Goal: Transaction & Acquisition: Purchase product/service

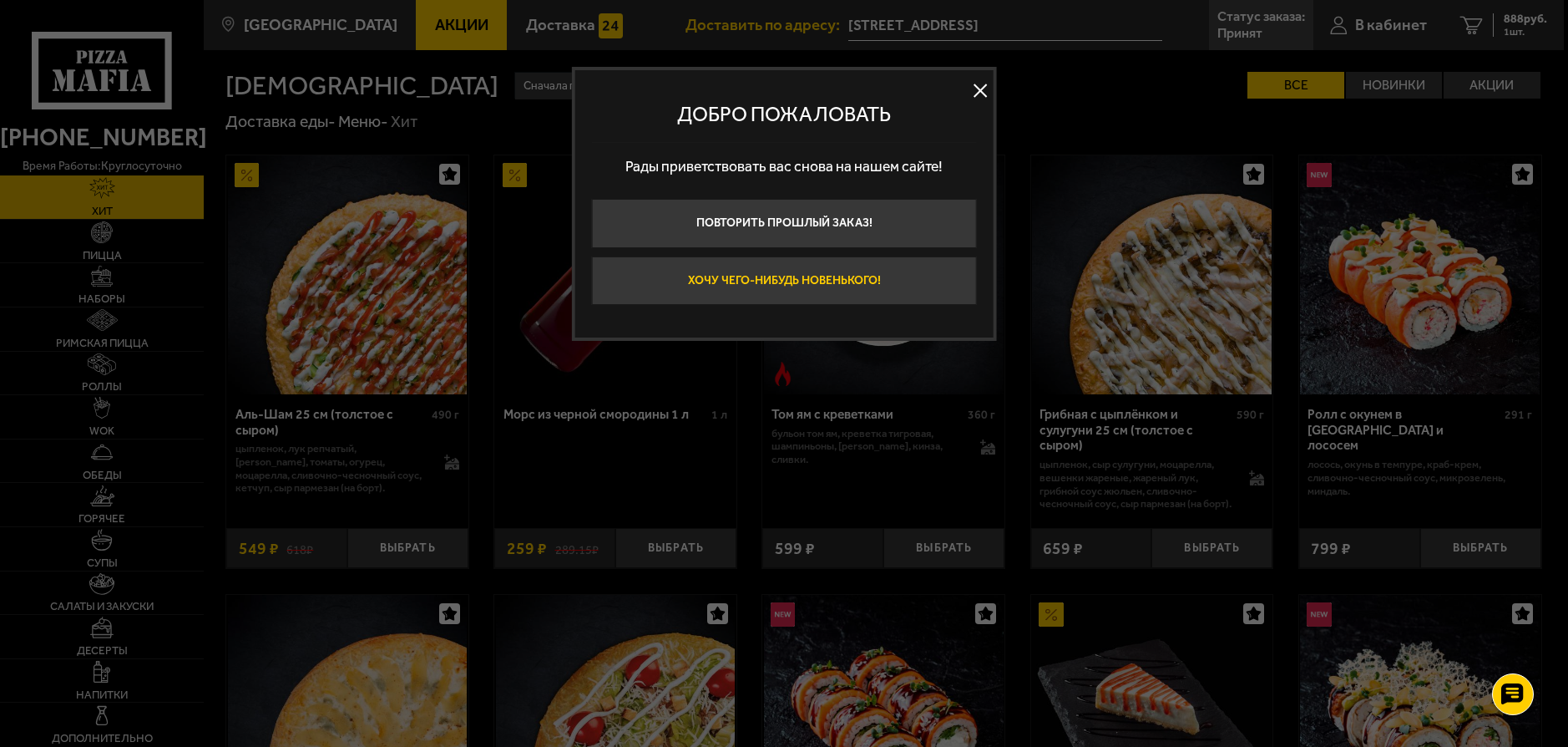
click at [899, 278] on button "Хочу чего-нибудь новенького!" at bounding box center [784, 281] width 386 height 49
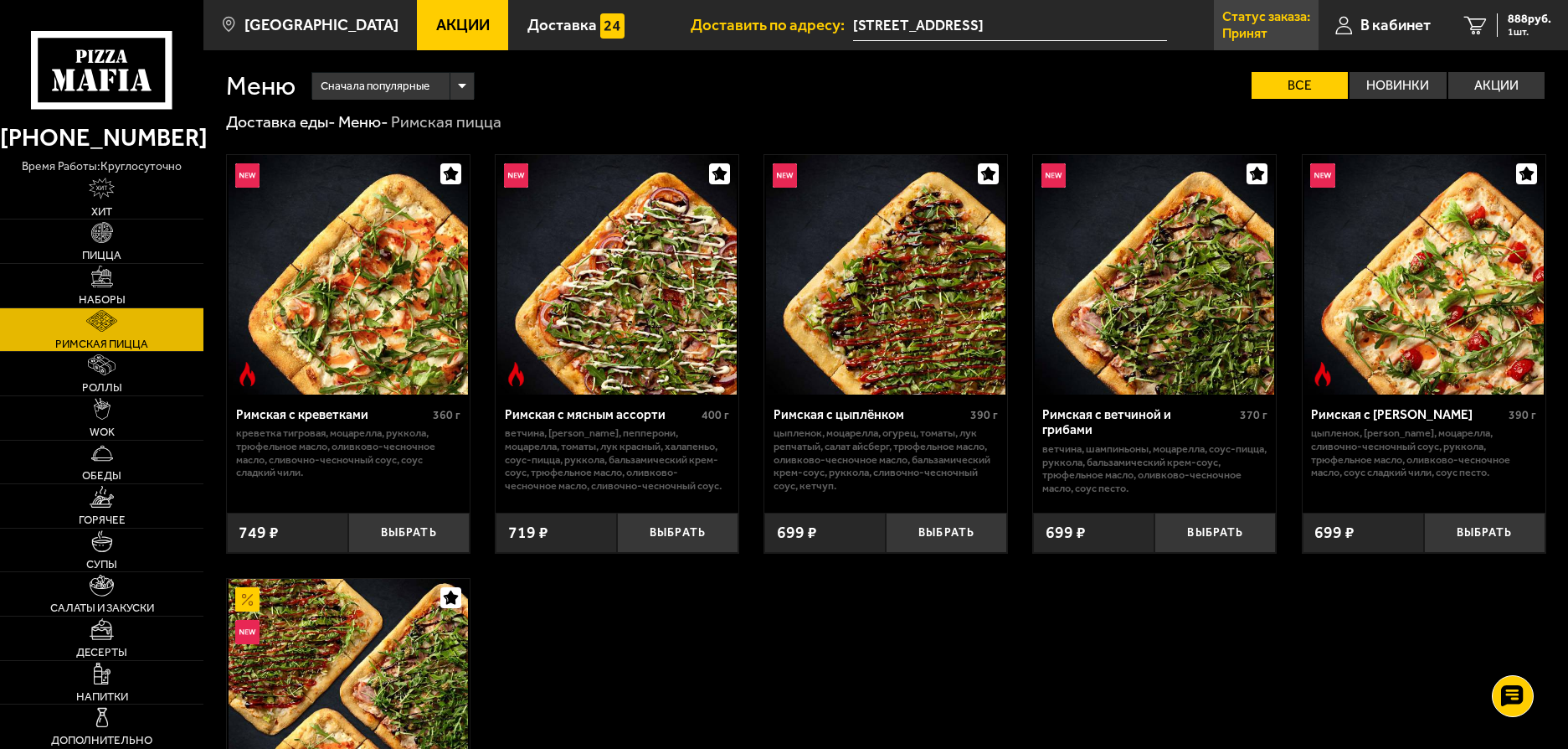
click at [1236, 21] on p "Статус заказа:" at bounding box center [1266, 17] width 88 height 14
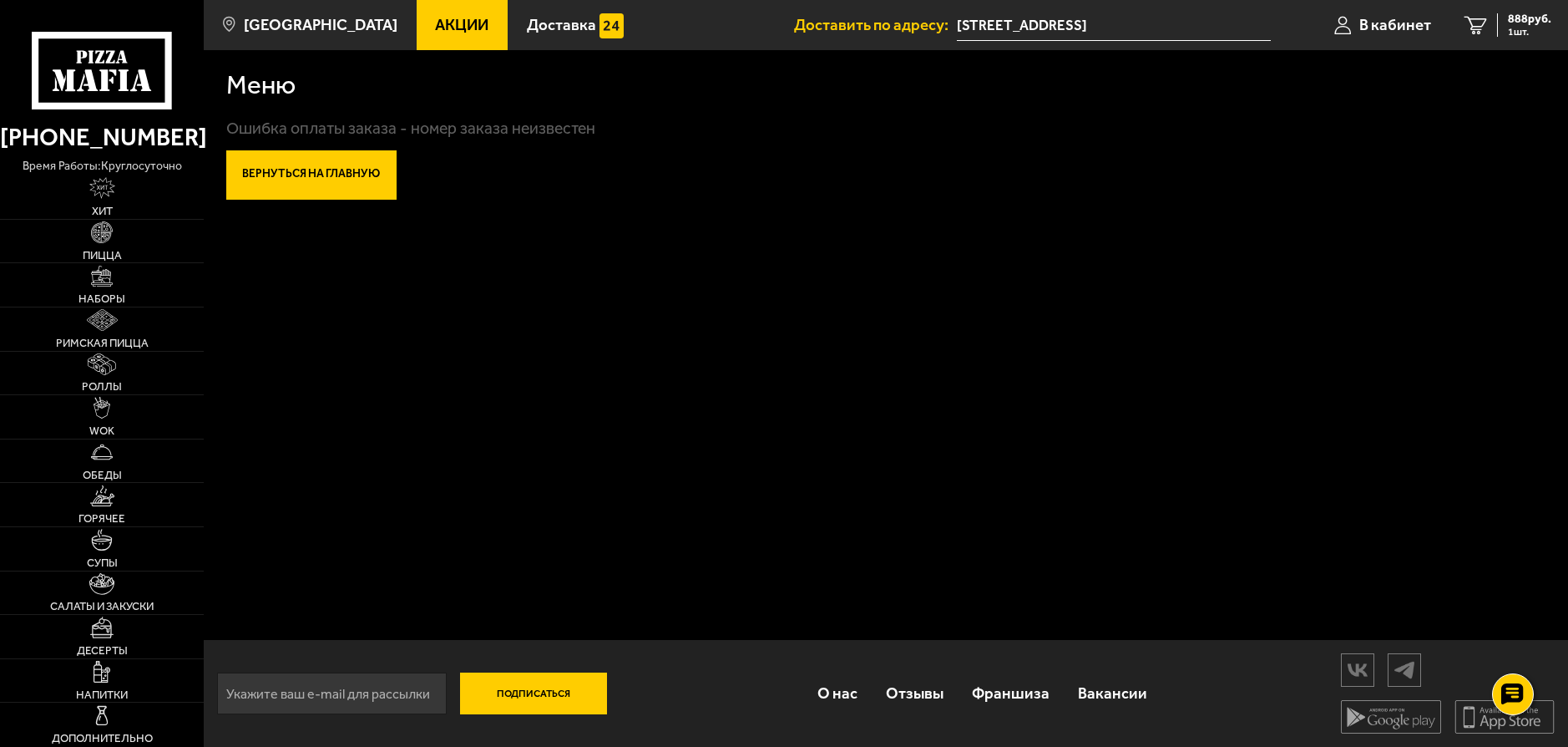
click at [334, 181] on link "Вернуться на главную" at bounding box center [312, 175] width 170 height 49
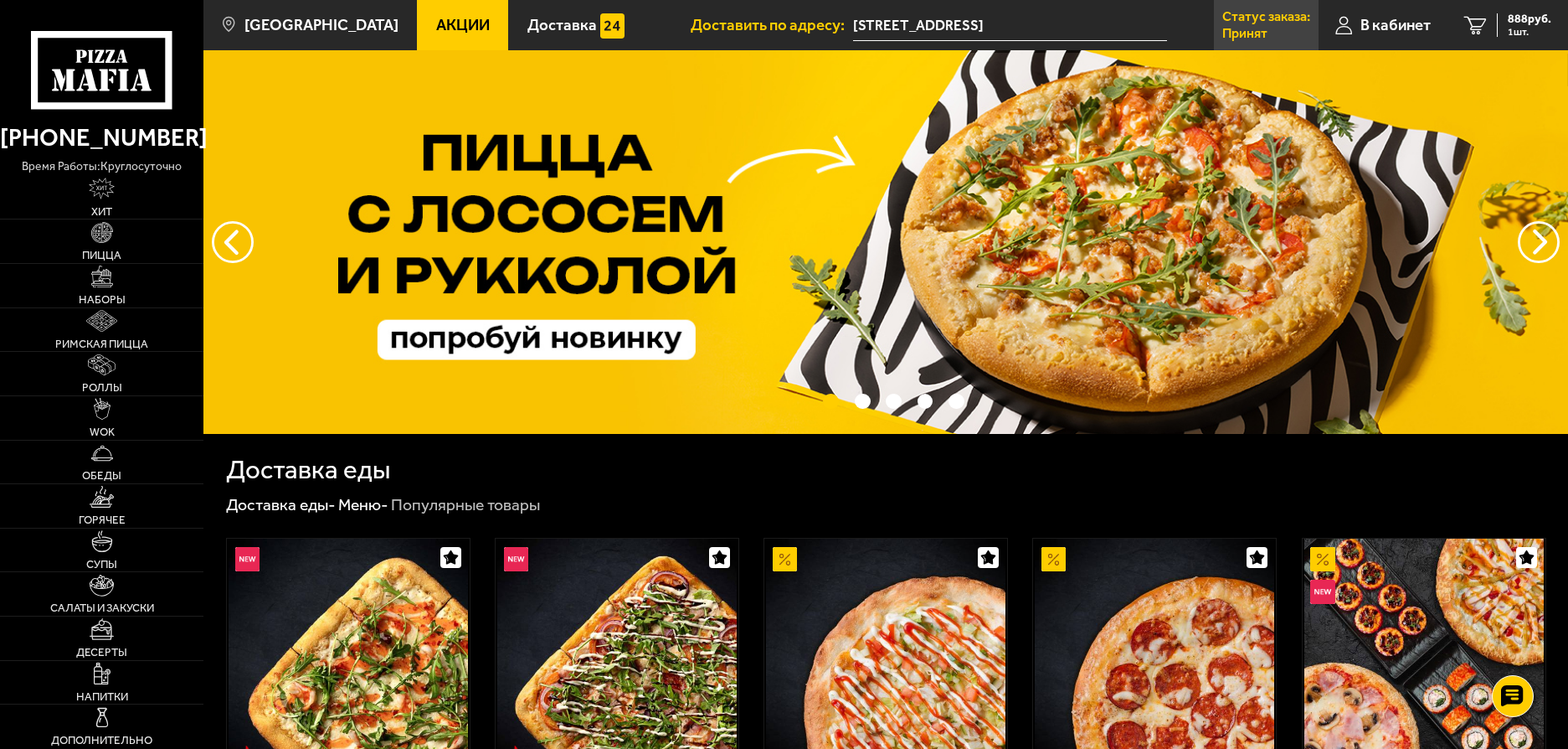
click at [1259, 23] on p "Статус заказа:" at bounding box center [1266, 17] width 88 height 14
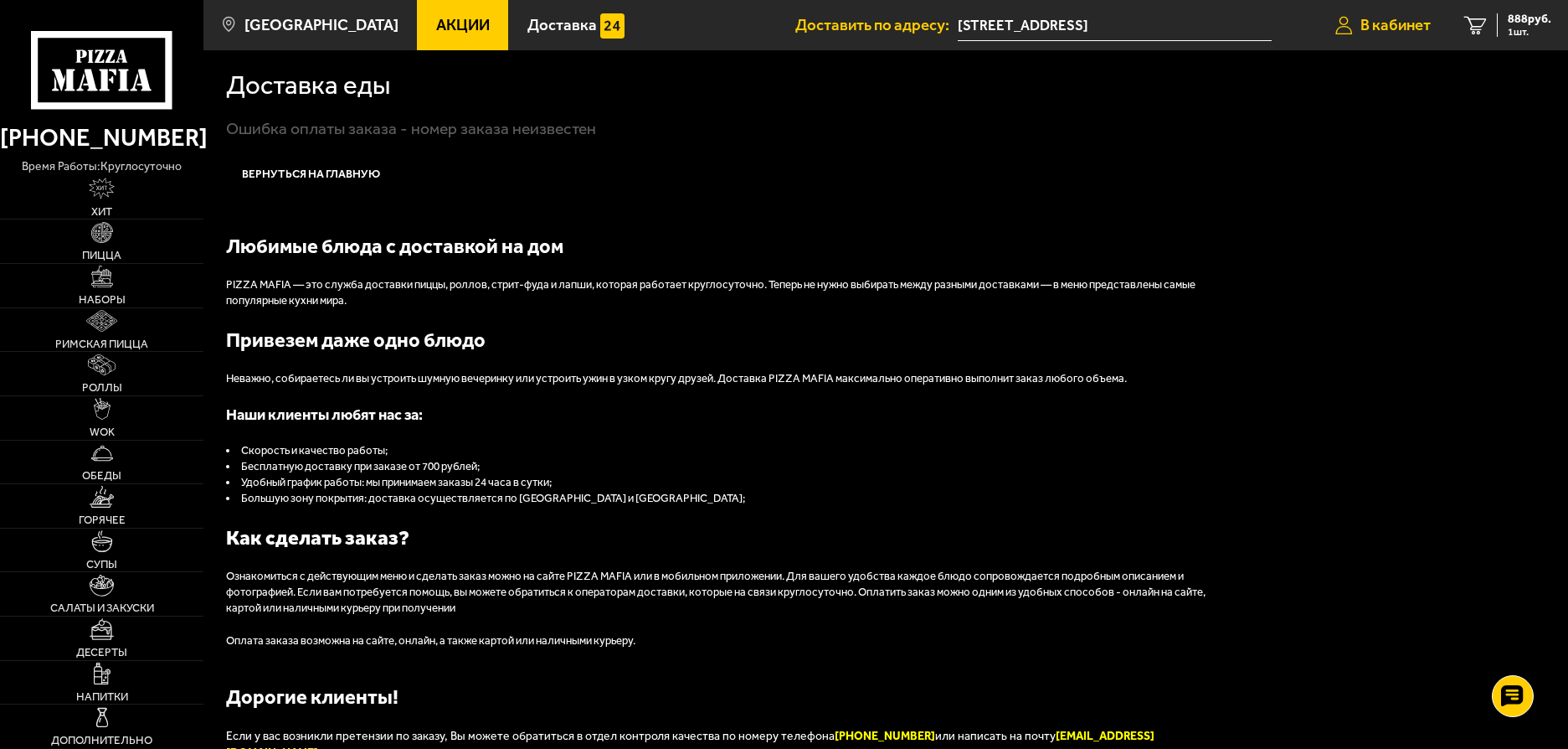
click at [1383, 24] on span "В кабинет" at bounding box center [1395, 25] width 71 height 16
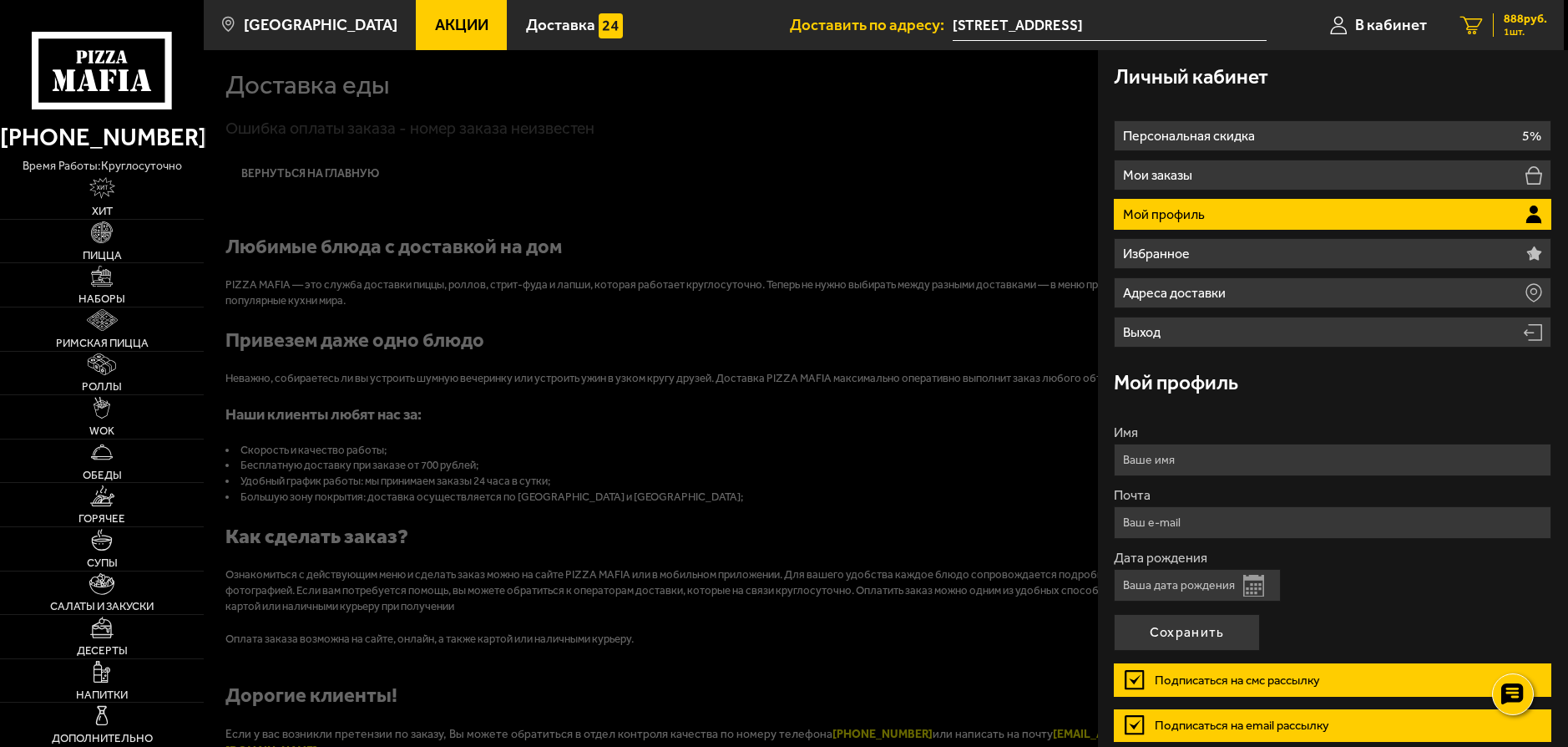
click at [1485, 17] on link "1 888 руб. 1 шт." at bounding box center [1503, 25] width 120 height 50
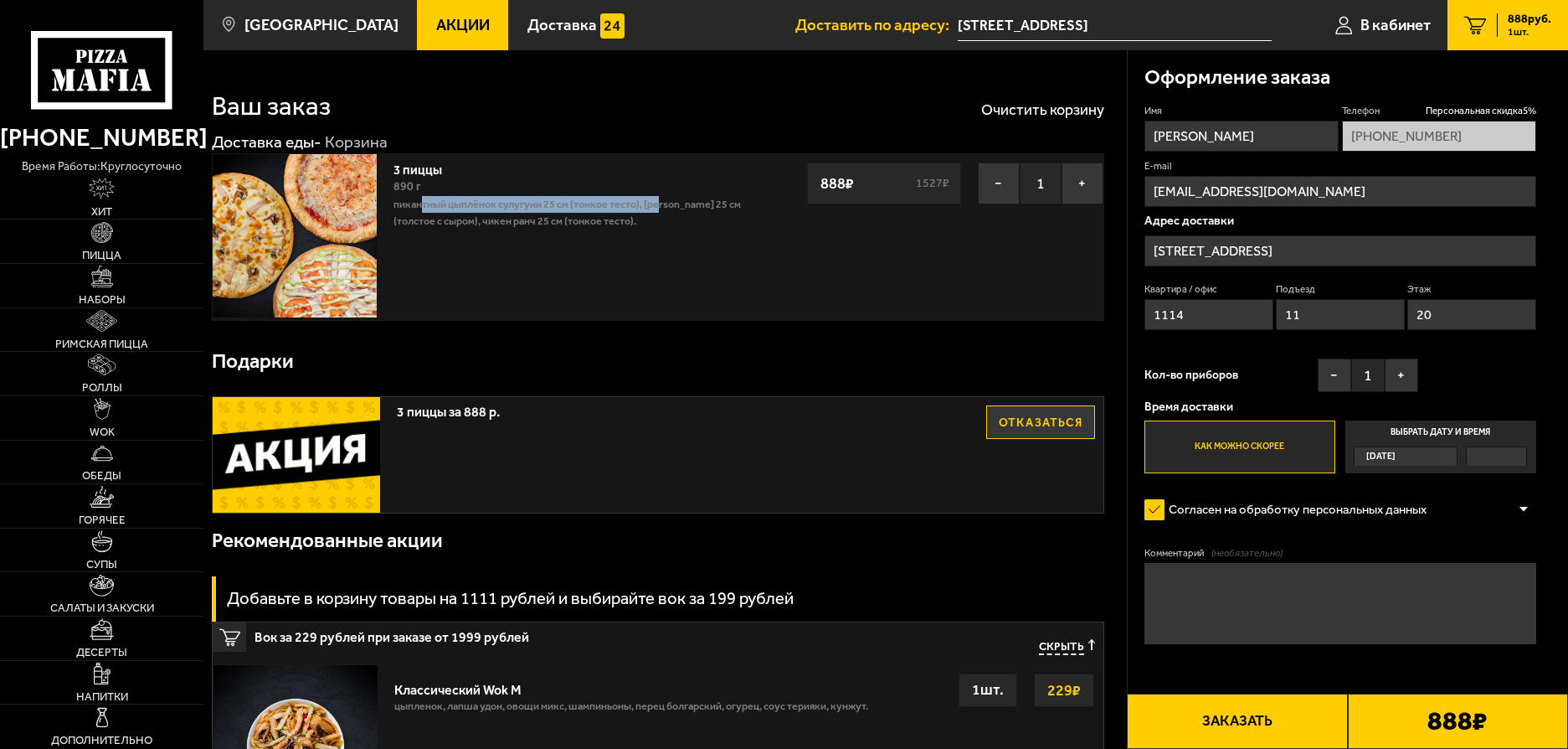
drag, startPoint x: 443, startPoint y: 205, endPoint x: 667, endPoint y: 206, distance: 224.0
click at [667, 206] on p "Пикантный цыплёнок сулугуни 25 см (тонкое тесто), [PERSON_NAME] 25 см (толстое …" at bounding box center [574, 212] width 363 height 33
drag, startPoint x: 423, startPoint y: 223, endPoint x: 588, endPoint y: 220, distance: 165.0
click at [588, 220] on p "Пикантный цыплёнок сулугуни 25 см (тонкое тесто), [PERSON_NAME] 25 см (толстое …" at bounding box center [574, 212] width 363 height 33
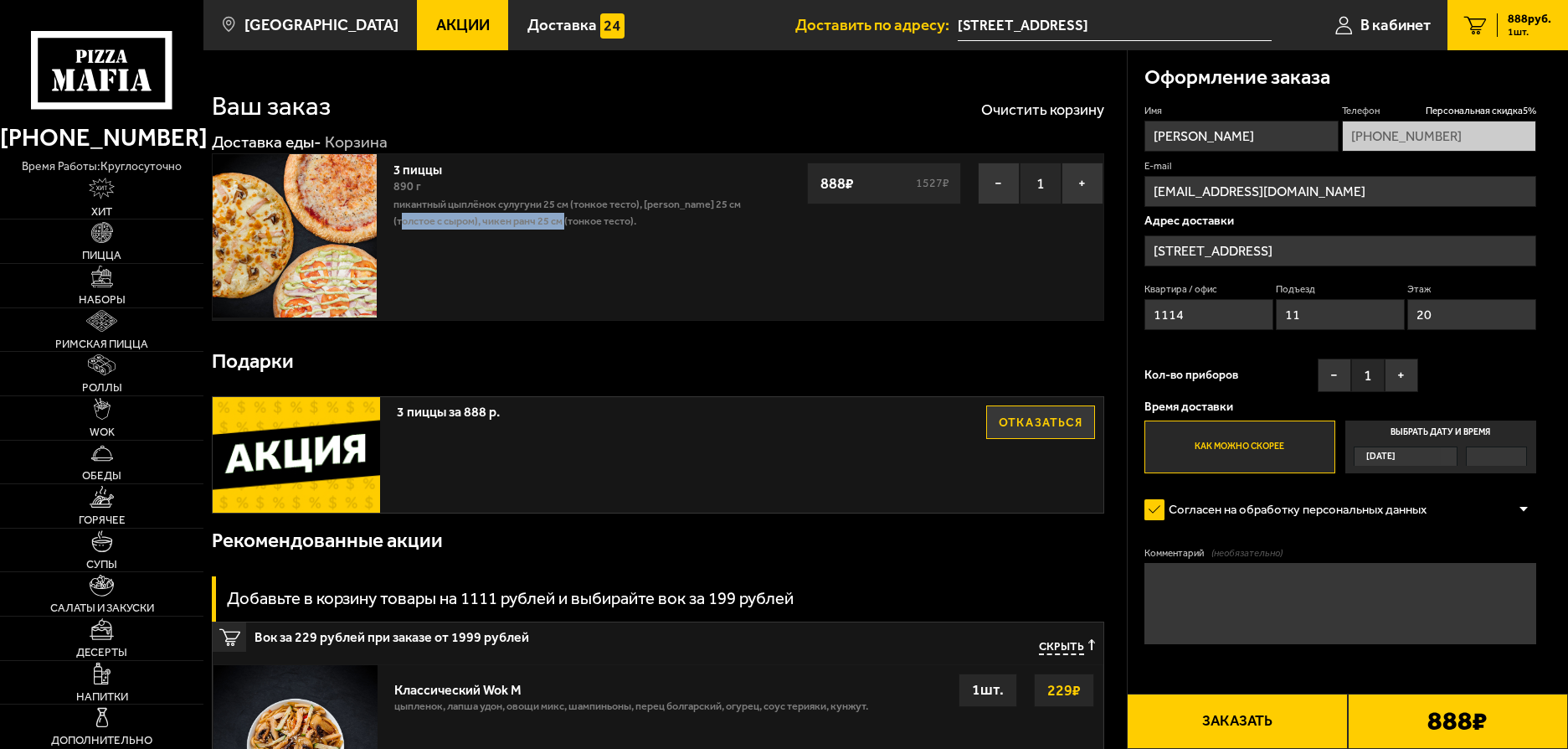
click at [588, 220] on p "Пикантный цыплёнок сулугуни 25 см (тонкое тесто), [PERSON_NAME] 25 см (толстое …" at bounding box center [574, 212] width 363 height 33
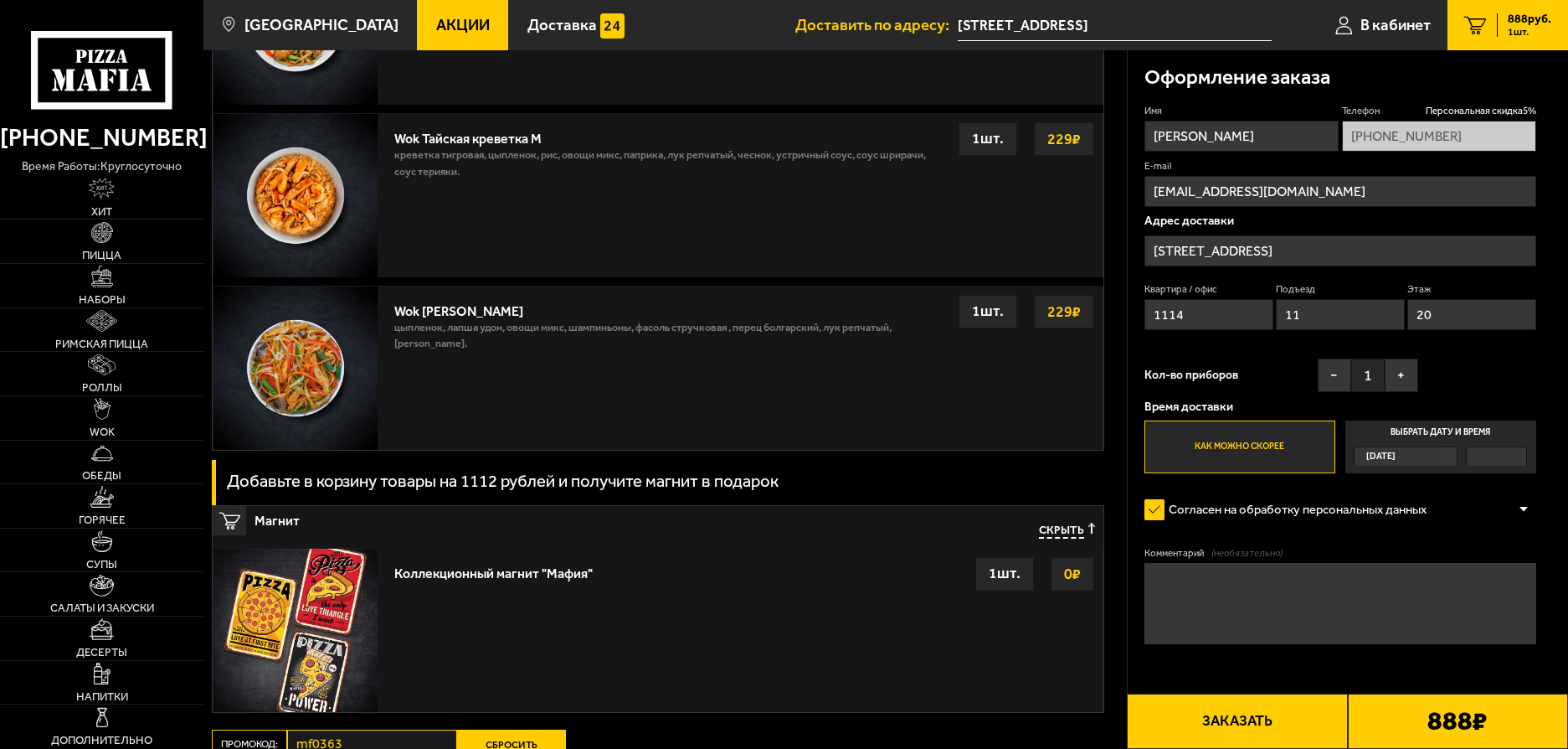
scroll to position [1511, 0]
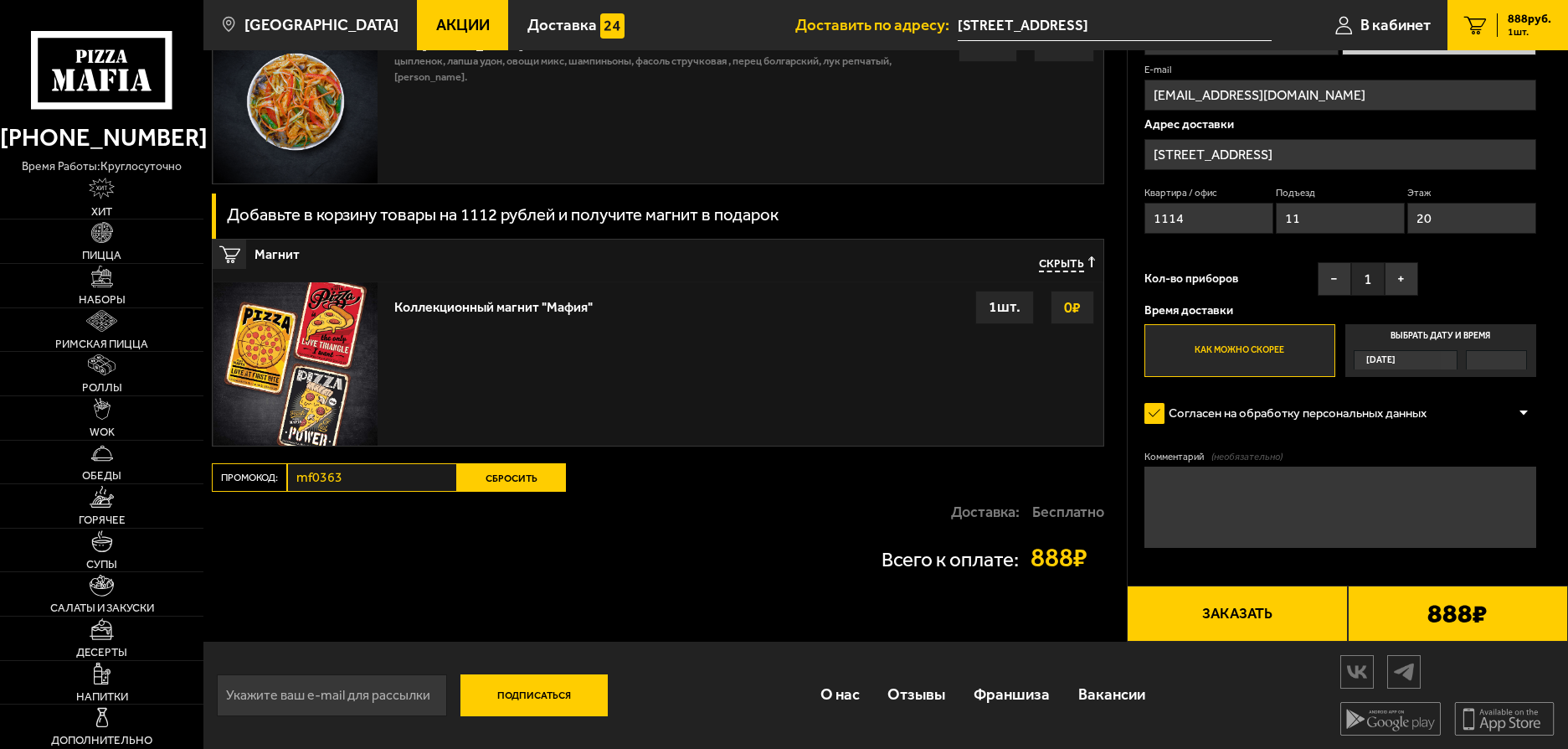
click at [243, 473] on div "Промокод: mf0363 Сбросить" at bounding box center [435, 477] width 446 height 28
click at [527, 476] on button "Сбросить" at bounding box center [511, 477] width 108 height 28
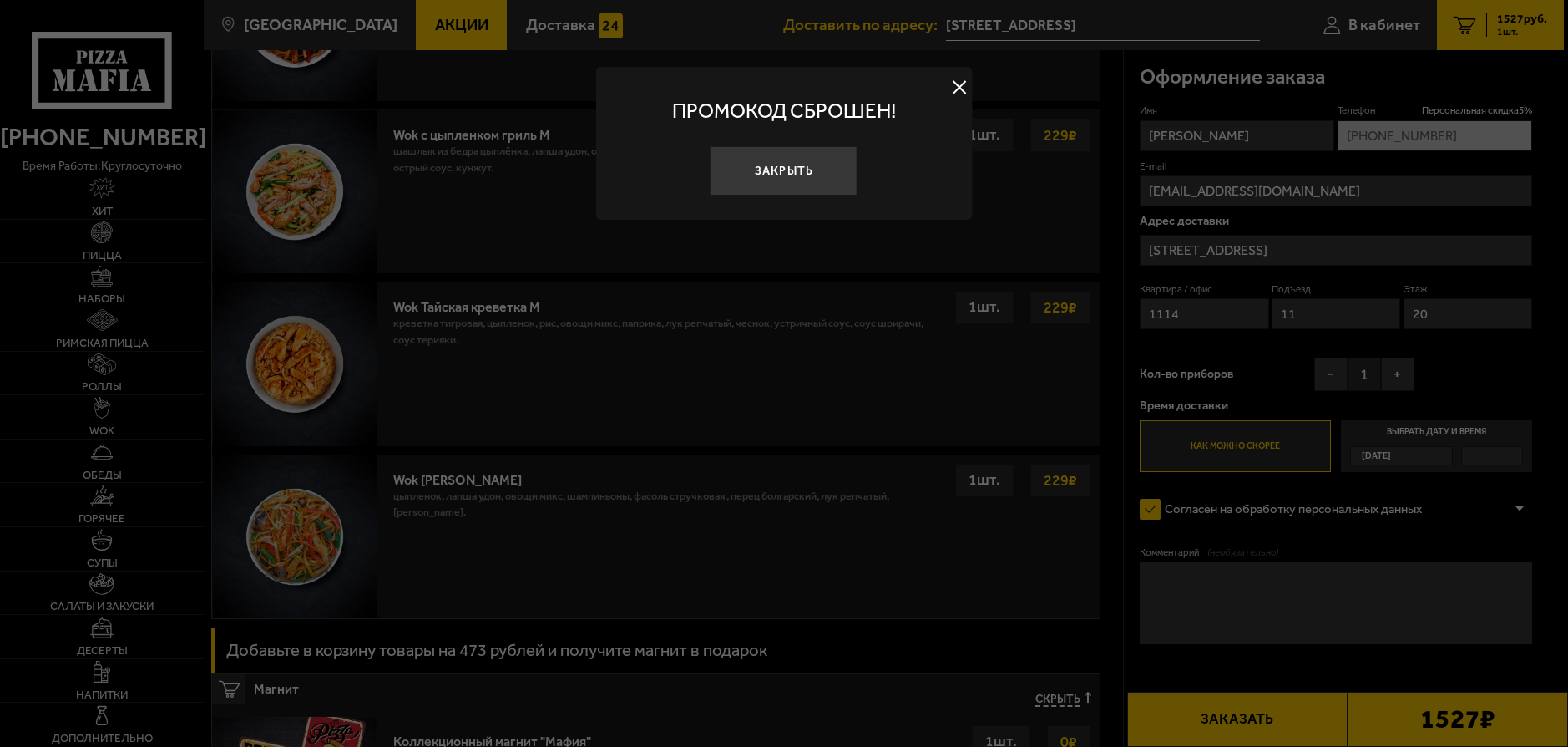
click at [798, 157] on button "Закрыть" at bounding box center [784, 170] width 147 height 49
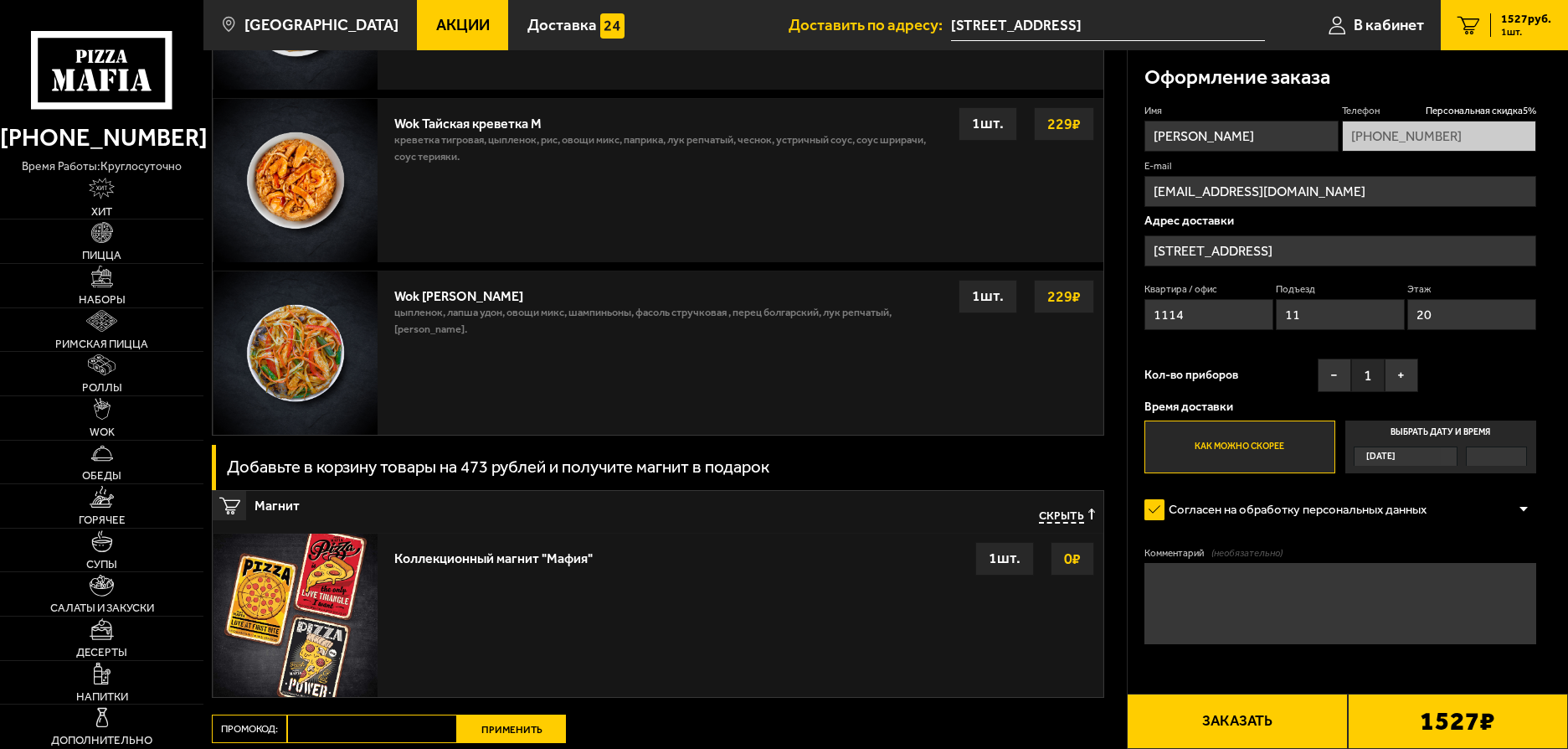
scroll to position [1947, 0]
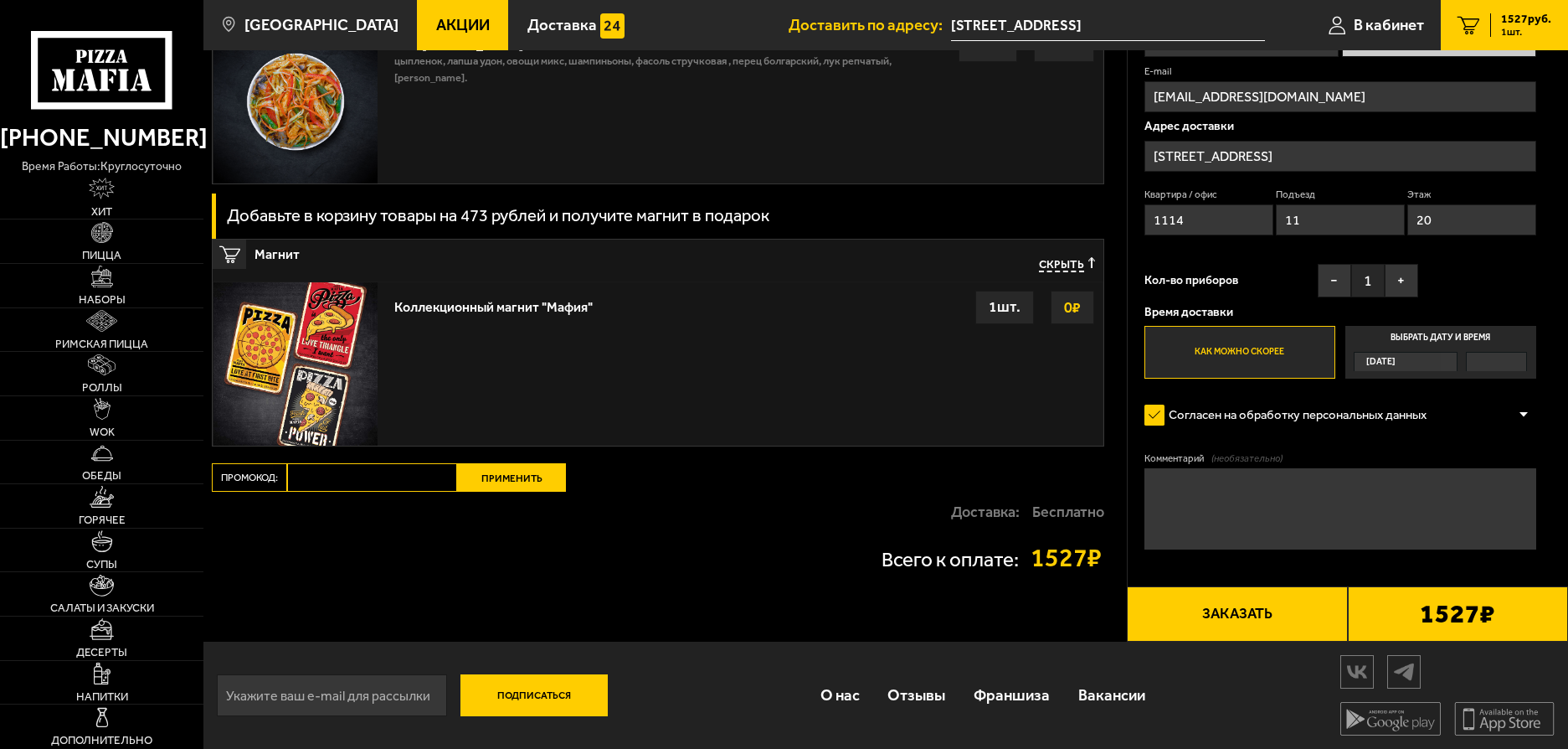
click at [338, 482] on input "Промокод:" at bounding box center [372, 477] width 170 height 28
paste input "mf0358"
type input "mf0358"
drag, startPoint x: 504, startPoint y: 494, endPoint x: 507, endPoint y: 485, distance: 9.5
click at [504, 494] on div "Доставка: Бесплатно" at bounding box center [658, 512] width 892 height 40
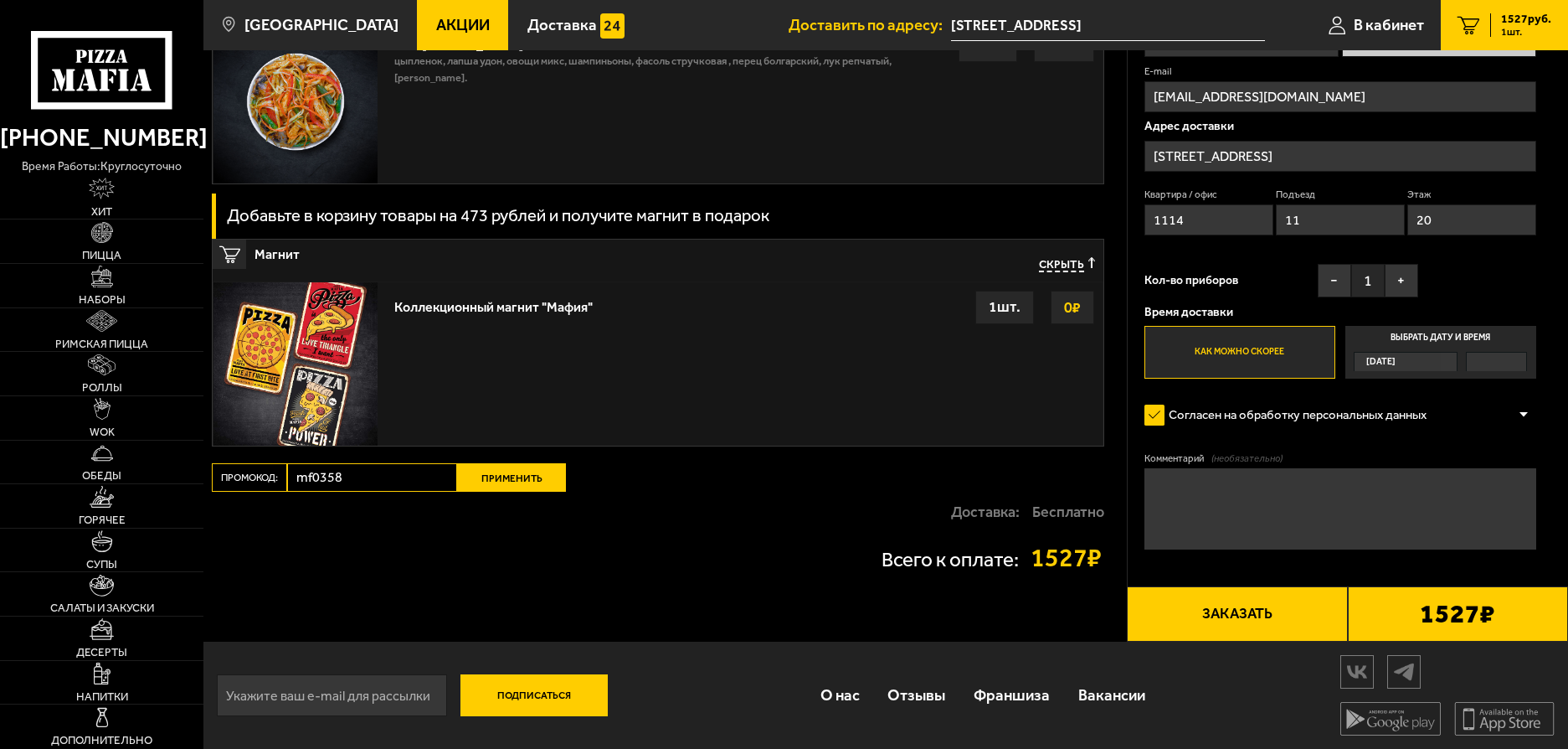
click at [508, 482] on button "Применить" at bounding box center [511, 477] width 108 height 28
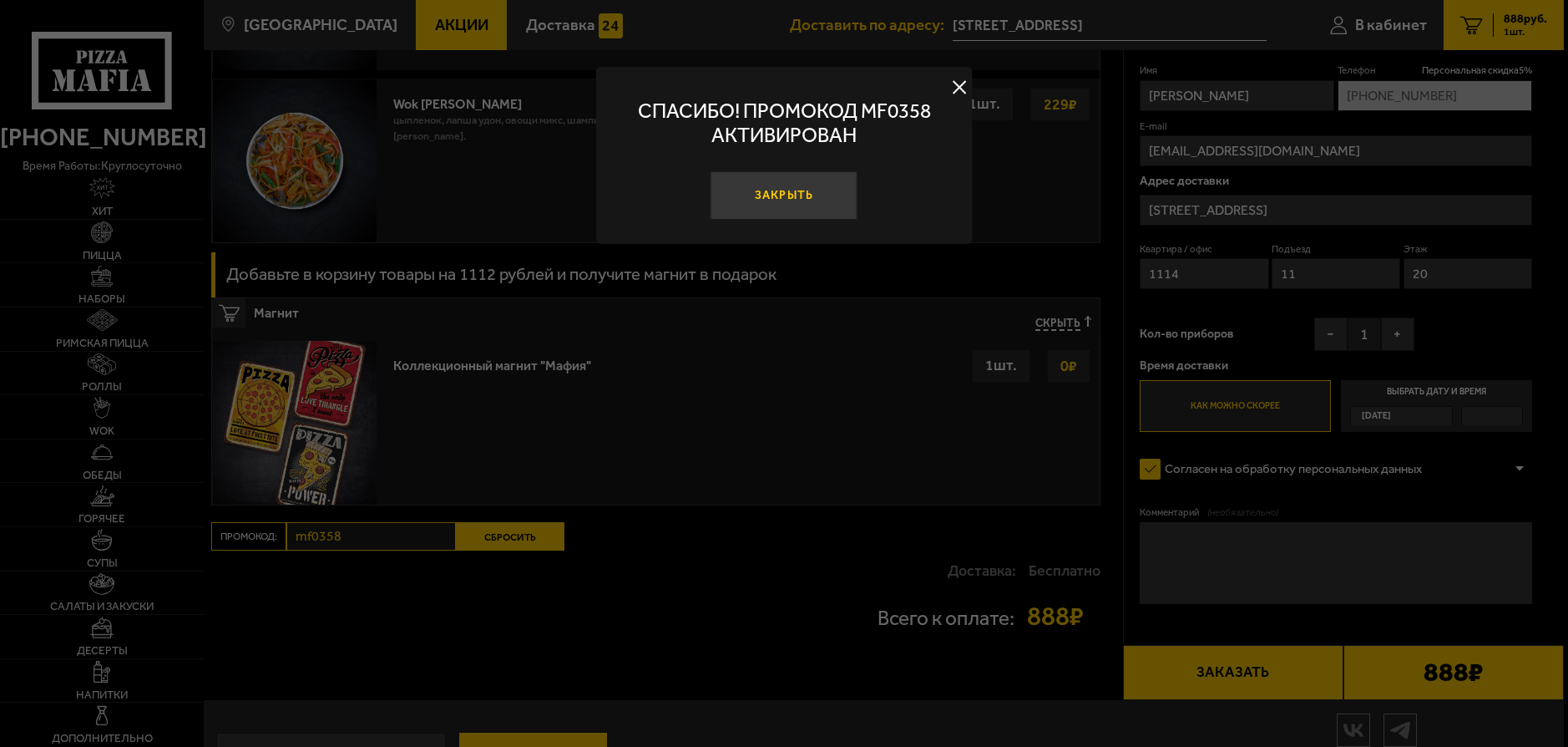
click at [822, 203] on button "Закрыть" at bounding box center [784, 196] width 147 height 49
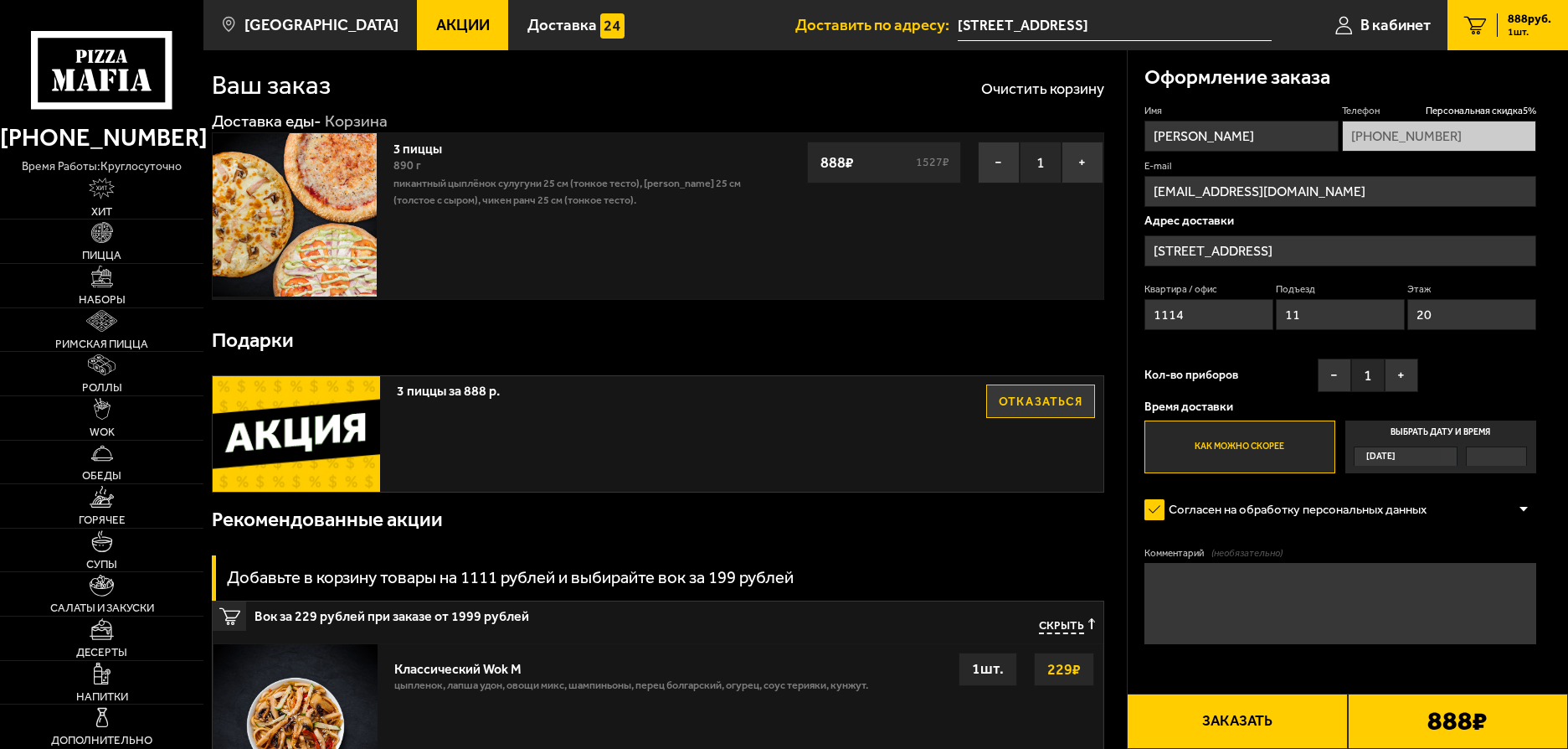
scroll to position [0, 0]
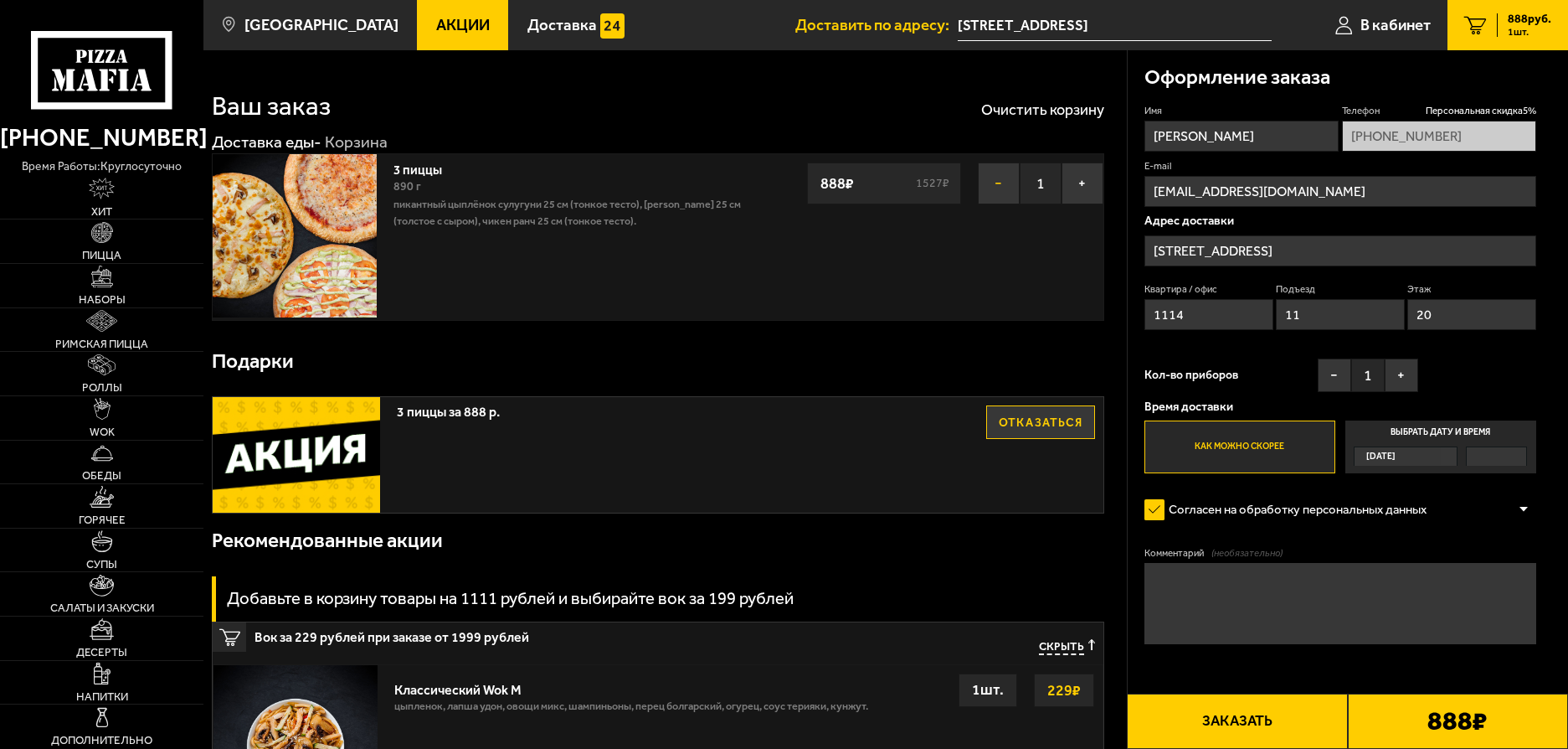
click at [983, 181] on button "−" at bounding box center [998, 184] width 42 height 42
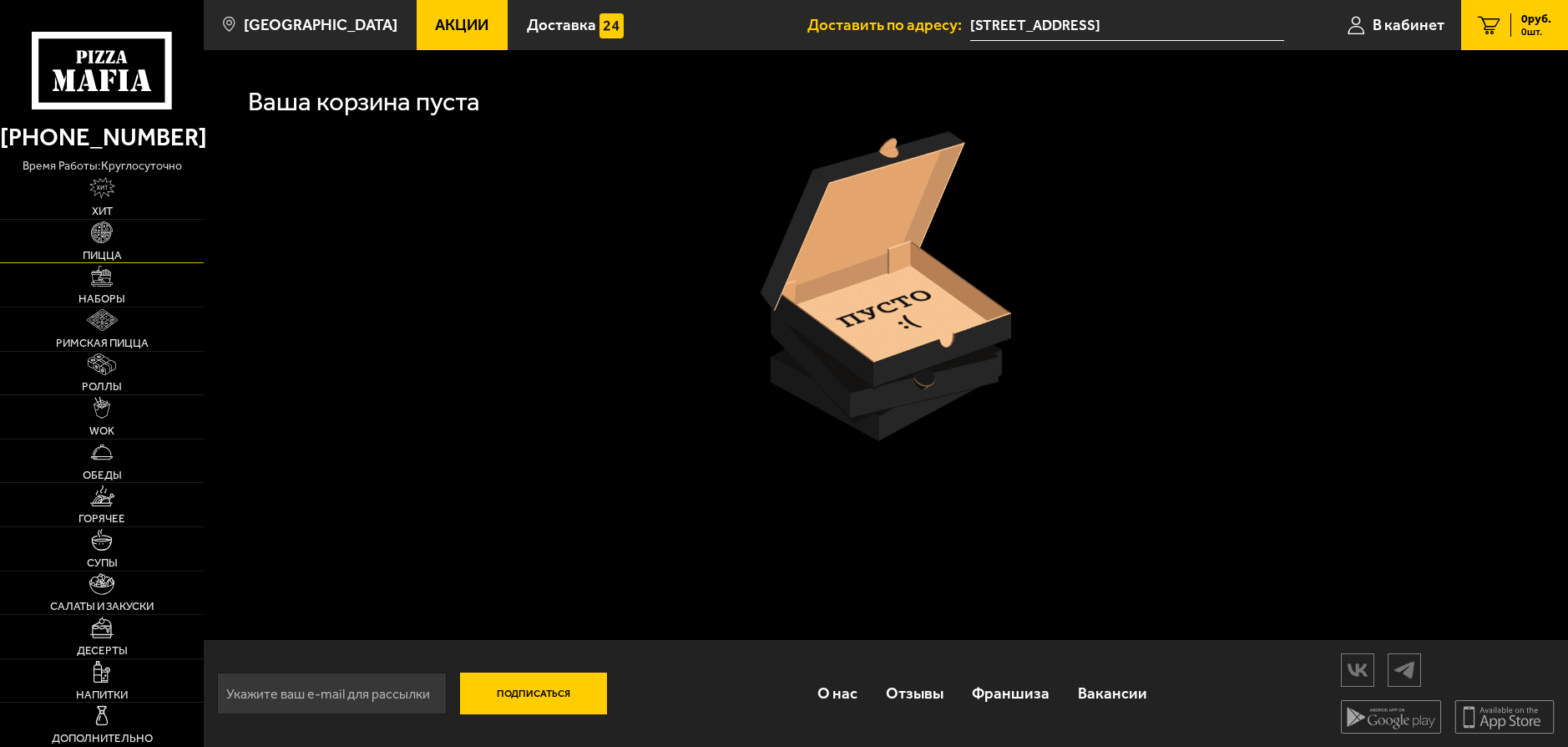
click at [109, 238] on img at bounding box center [102, 232] width 22 height 22
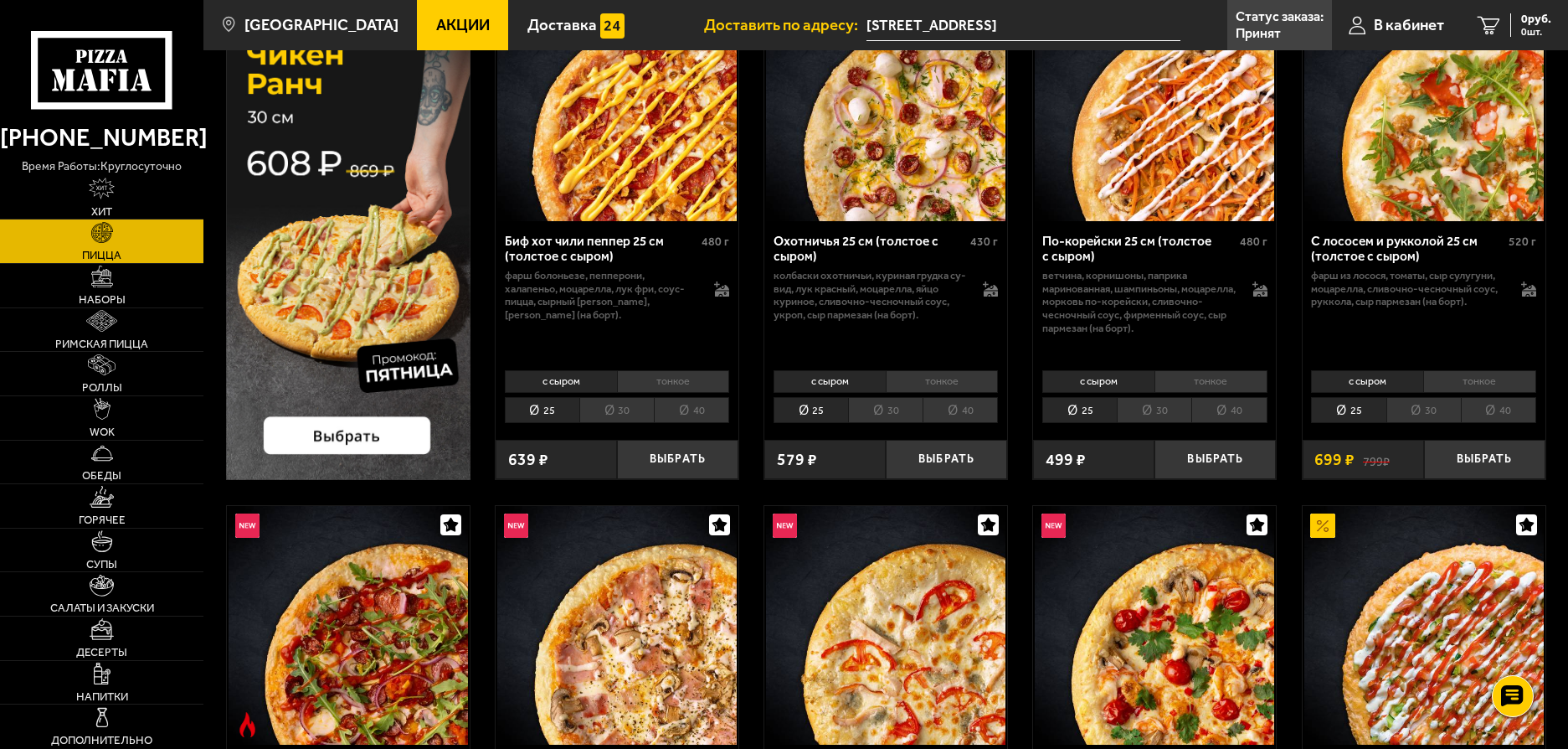
scroll to position [335, 0]
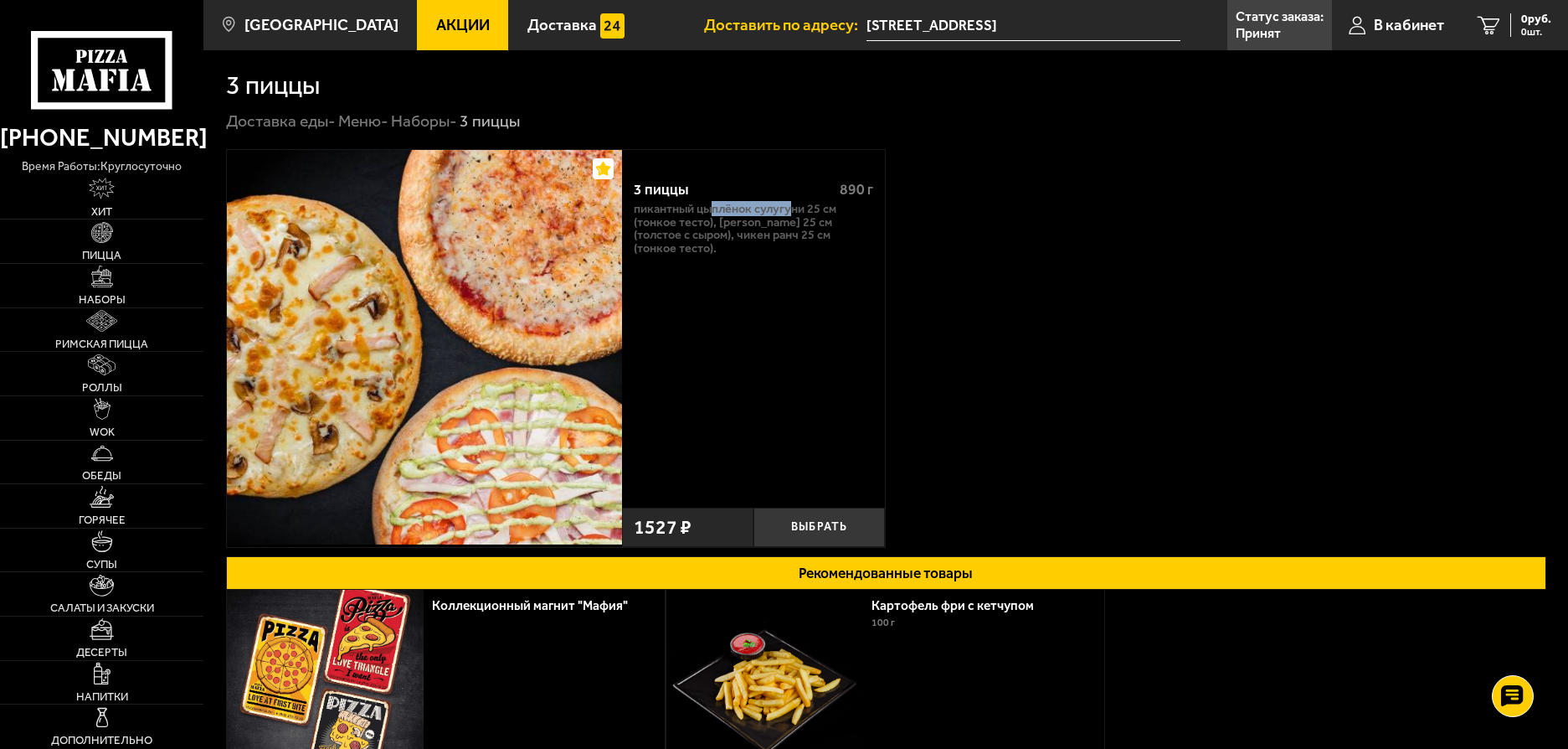
drag, startPoint x: 719, startPoint y: 210, endPoint x: 791, endPoint y: 211, distance: 72.0
click at [791, 211] on p "Пикантный цыплёнок сулугуни 25 см (тонкое тесто), [PERSON_NAME] 25 см (толстое …" at bounding box center [753, 228] width 239 height 51
drag, startPoint x: 739, startPoint y: 223, endPoint x: 788, endPoint y: 223, distance: 49.0
click at [788, 223] on p "Пикантный цыплёнок сулугуни 25 см (тонкое тесто), [PERSON_NAME] 25 см (толстое …" at bounding box center [753, 228] width 239 height 51
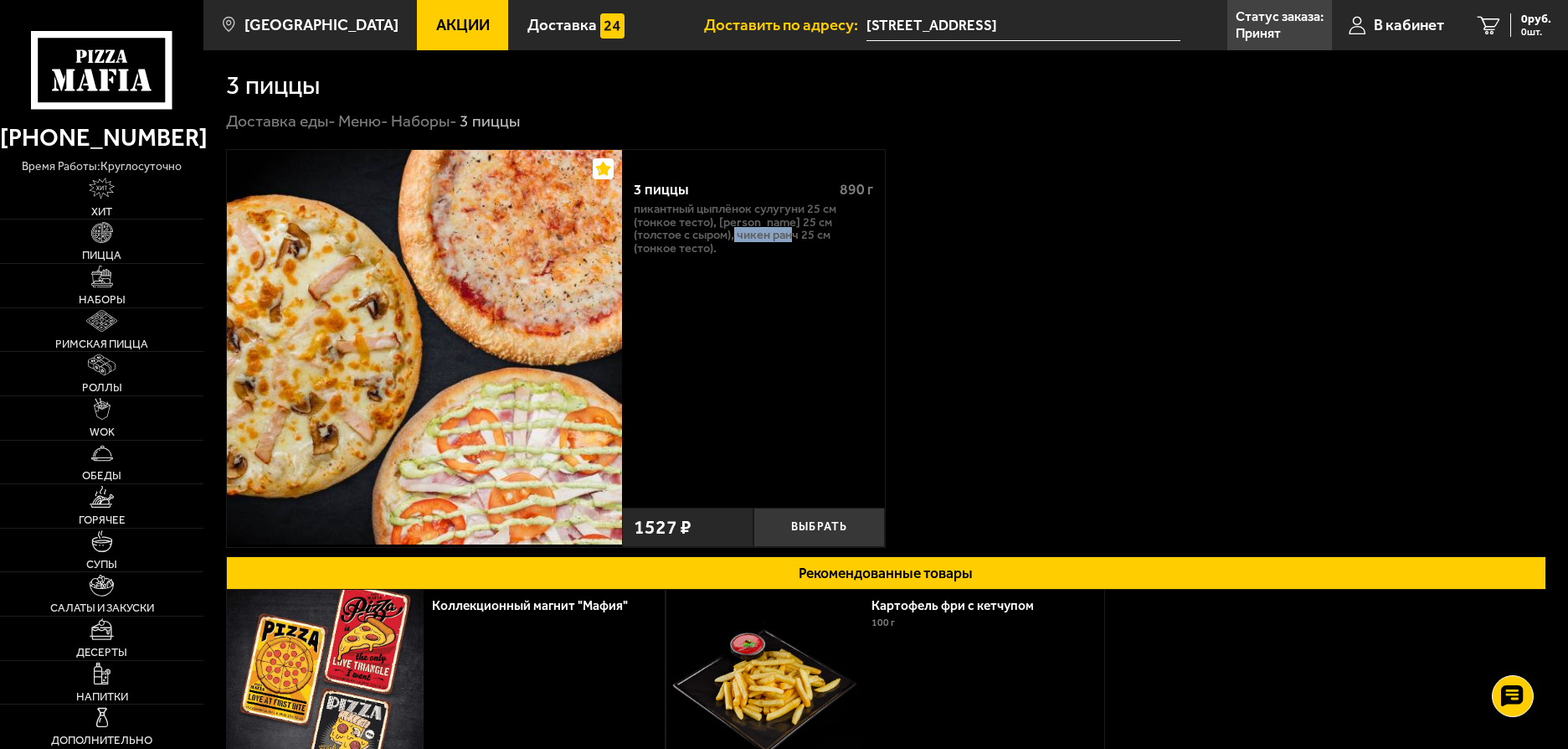
drag, startPoint x: 700, startPoint y: 233, endPoint x: 758, endPoint y: 237, distance: 58.1
click at [758, 237] on p "Пикантный цыплёнок сулугуни 25 см (тонкое тесто), [PERSON_NAME] 25 см (толстое …" at bounding box center [753, 228] width 239 height 51
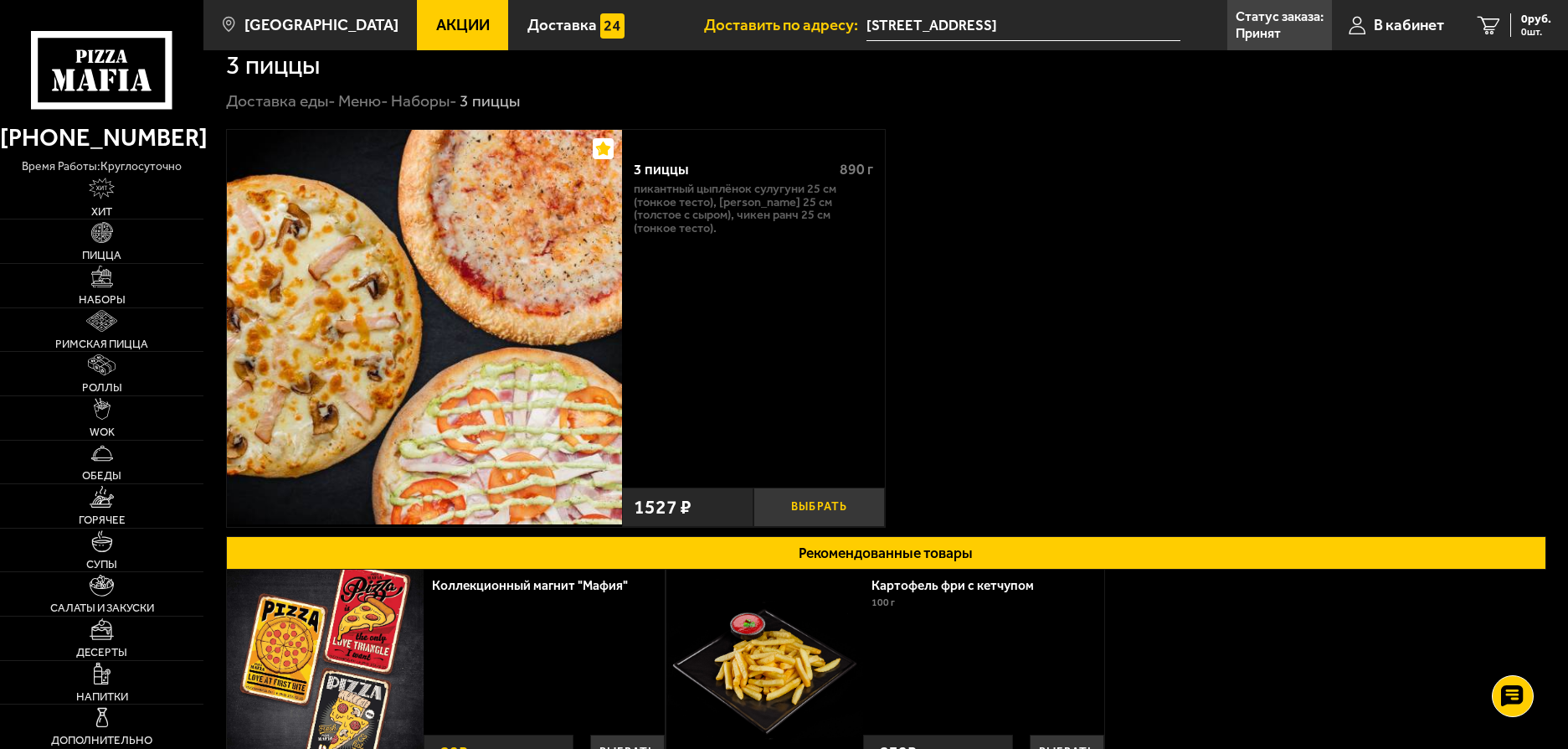
scroll to position [7, 0]
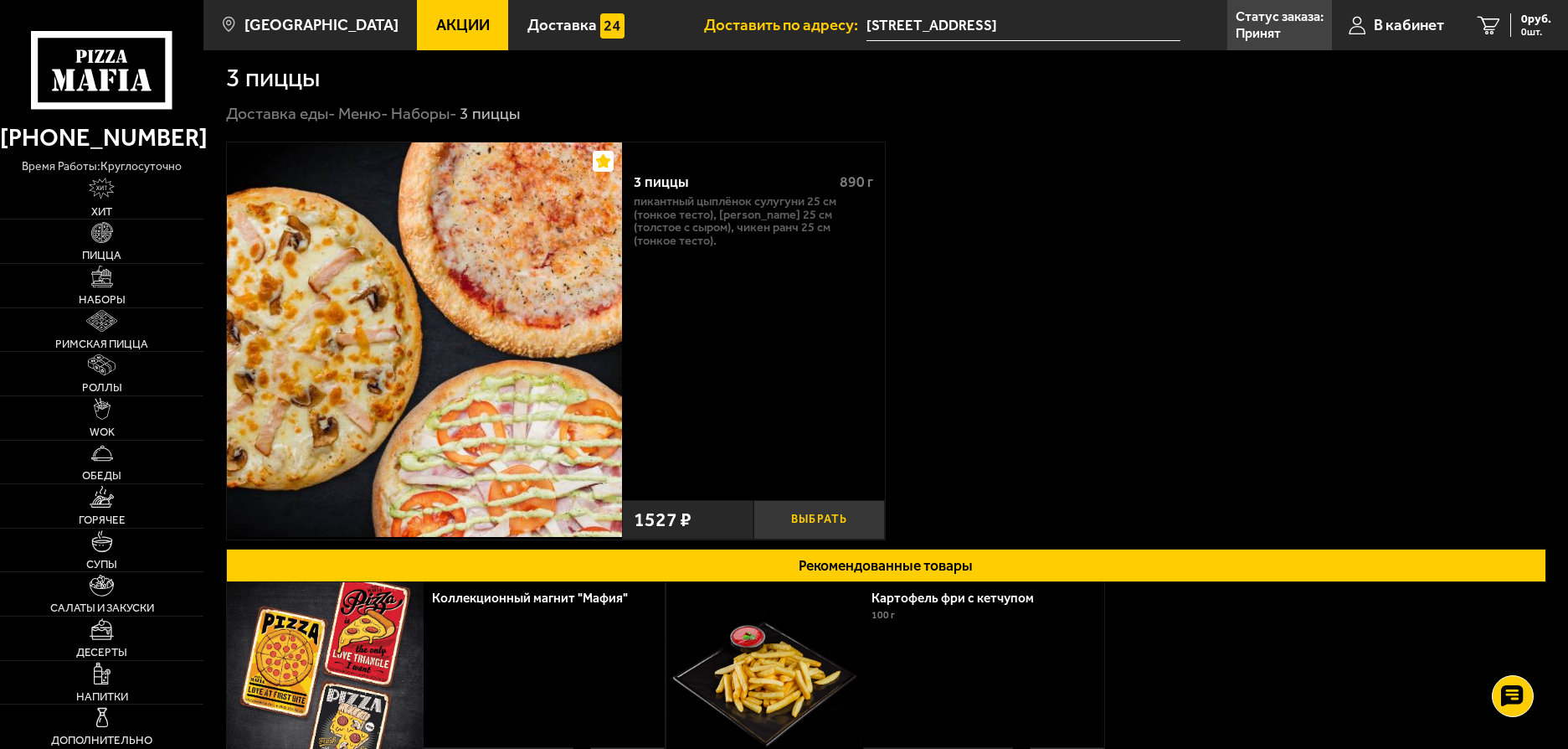
click at [817, 521] on button "Выбрать" at bounding box center [818, 520] width 131 height 40
click at [1472, 21] on icon "1" at bounding box center [1468, 25] width 23 height 18
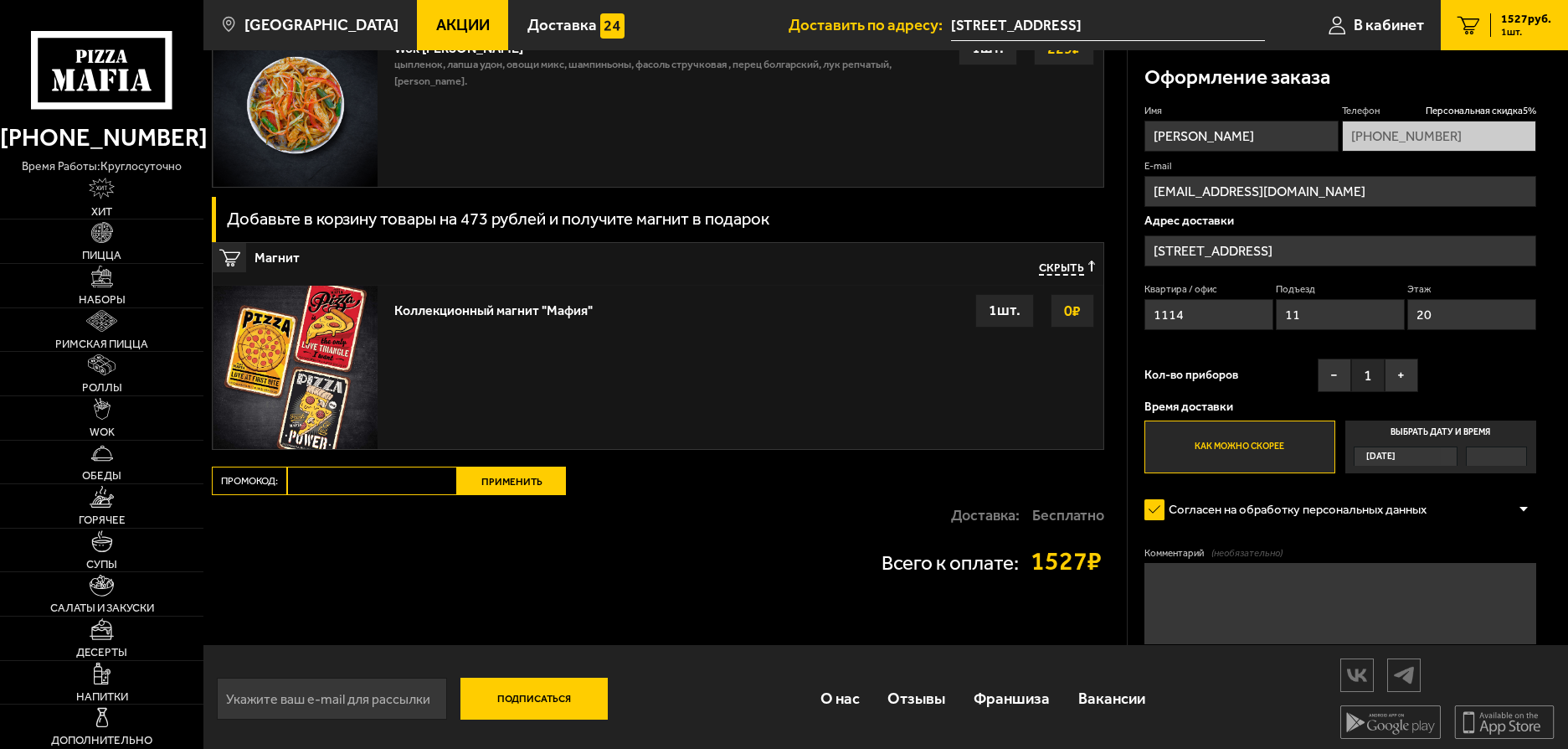
scroll to position [1947, 0]
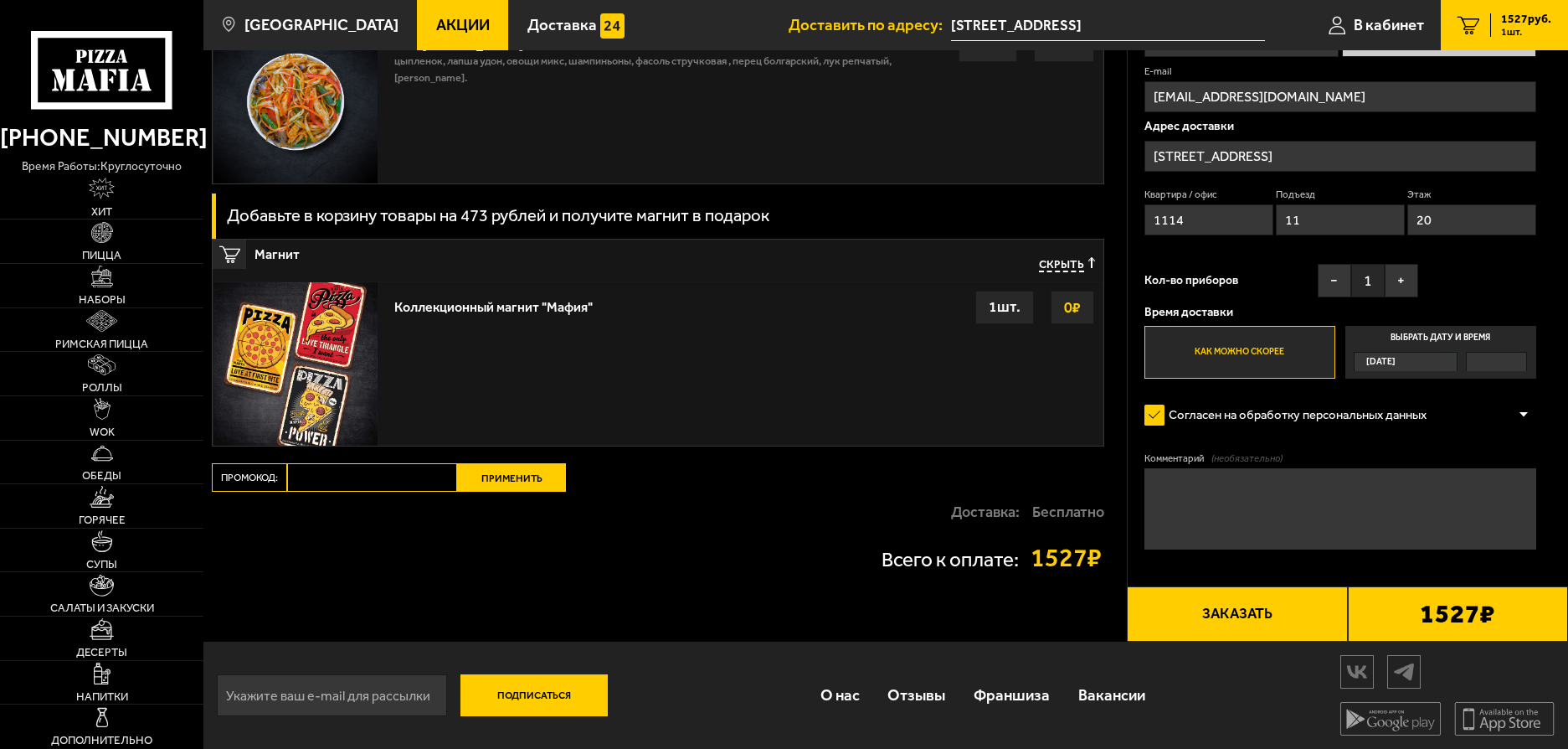
click at [321, 470] on input "Промокод:" at bounding box center [372, 477] width 170 height 28
paste input "mf0358"
type input "mf0358"
click at [512, 474] on button "Применить" at bounding box center [511, 477] width 108 height 28
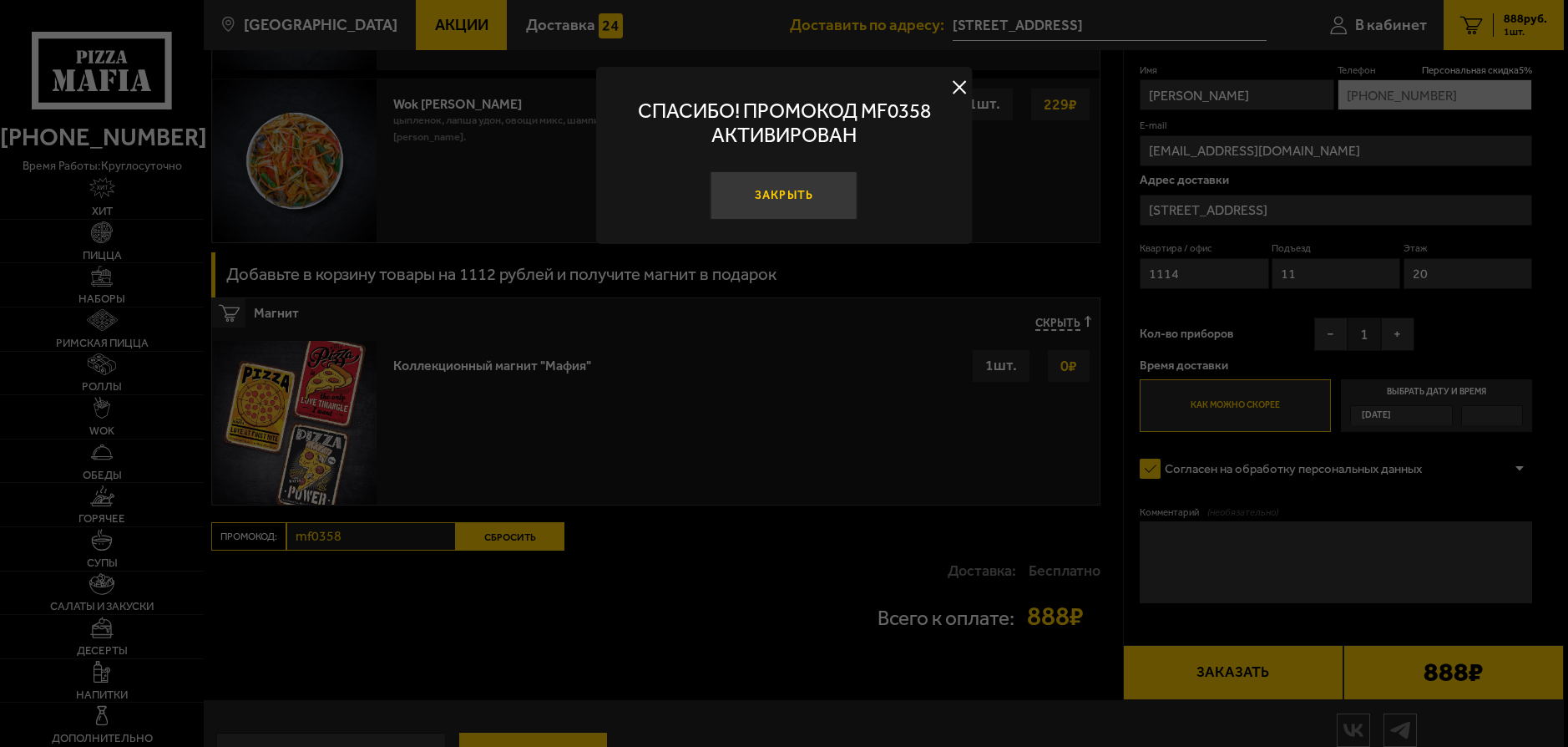
click at [790, 186] on button "Закрыть" at bounding box center [784, 196] width 147 height 49
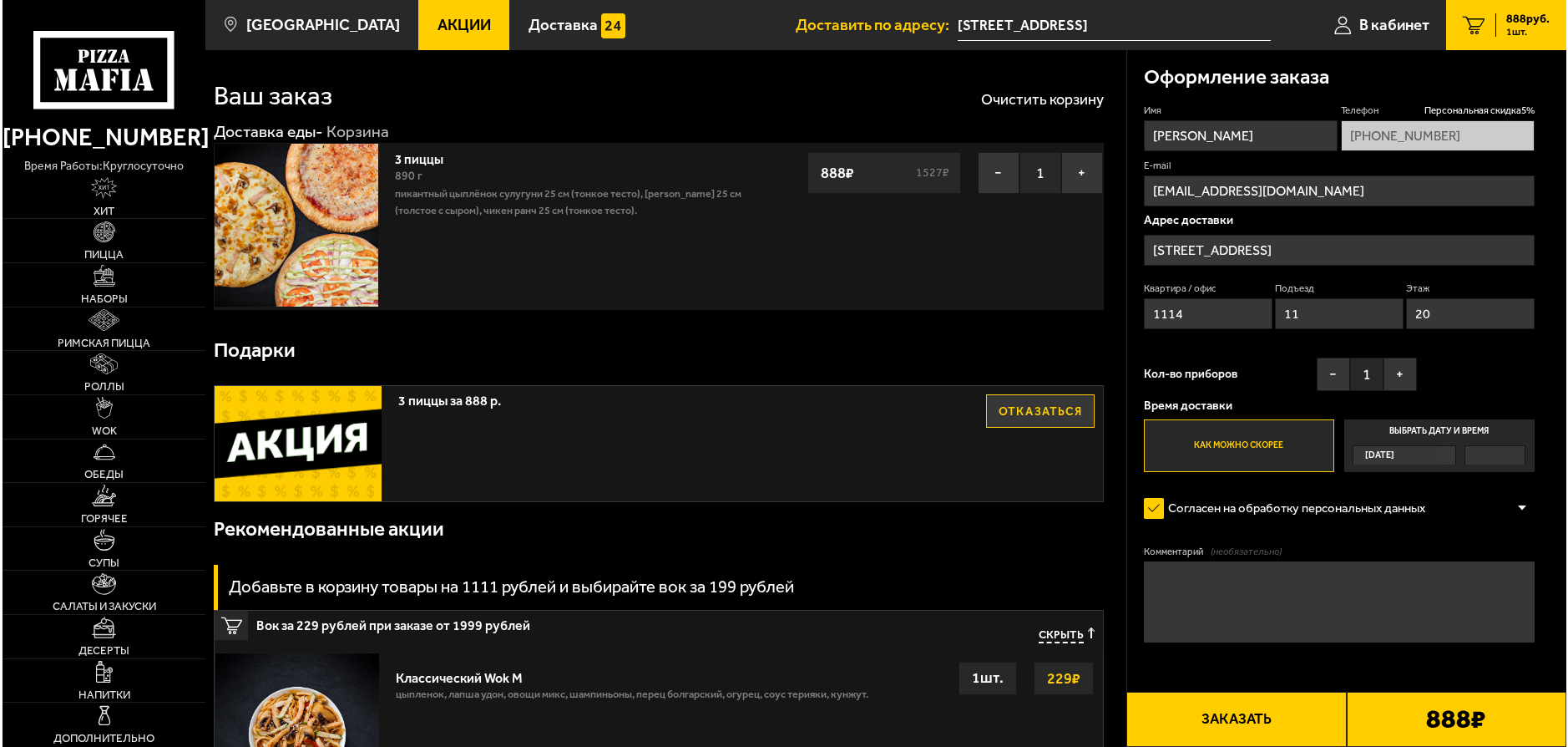
scroll to position [0, 0]
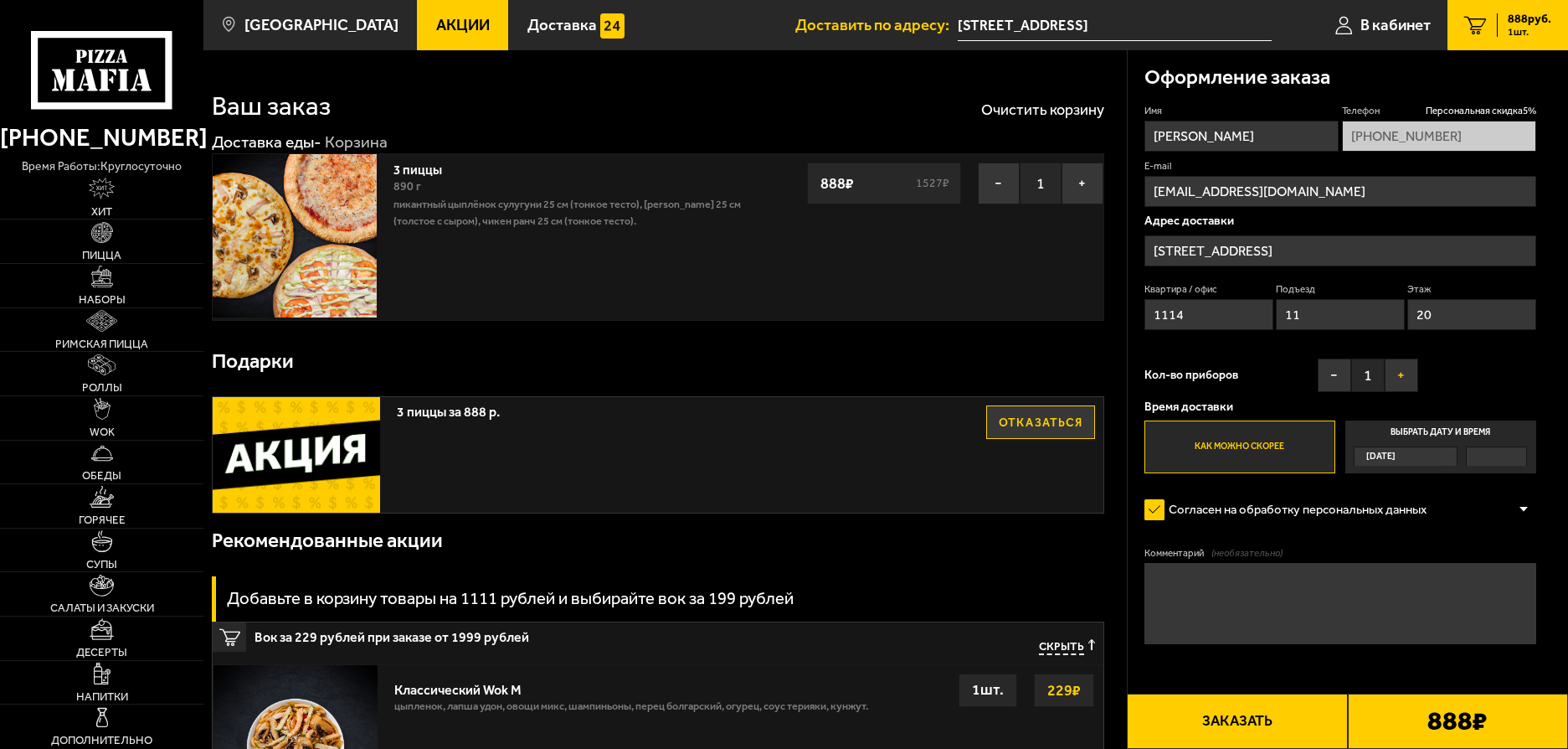
click at [1405, 379] on button "+" at bounding box center [1401, 375] width 33 height 33
click at [1428, 714] on b "888 ₽" at bounding box center [1458, 721] width 61 height 26
click at [1270, 716] on button "Заказать" at bounding box center [1236, 721] width 220 height 55
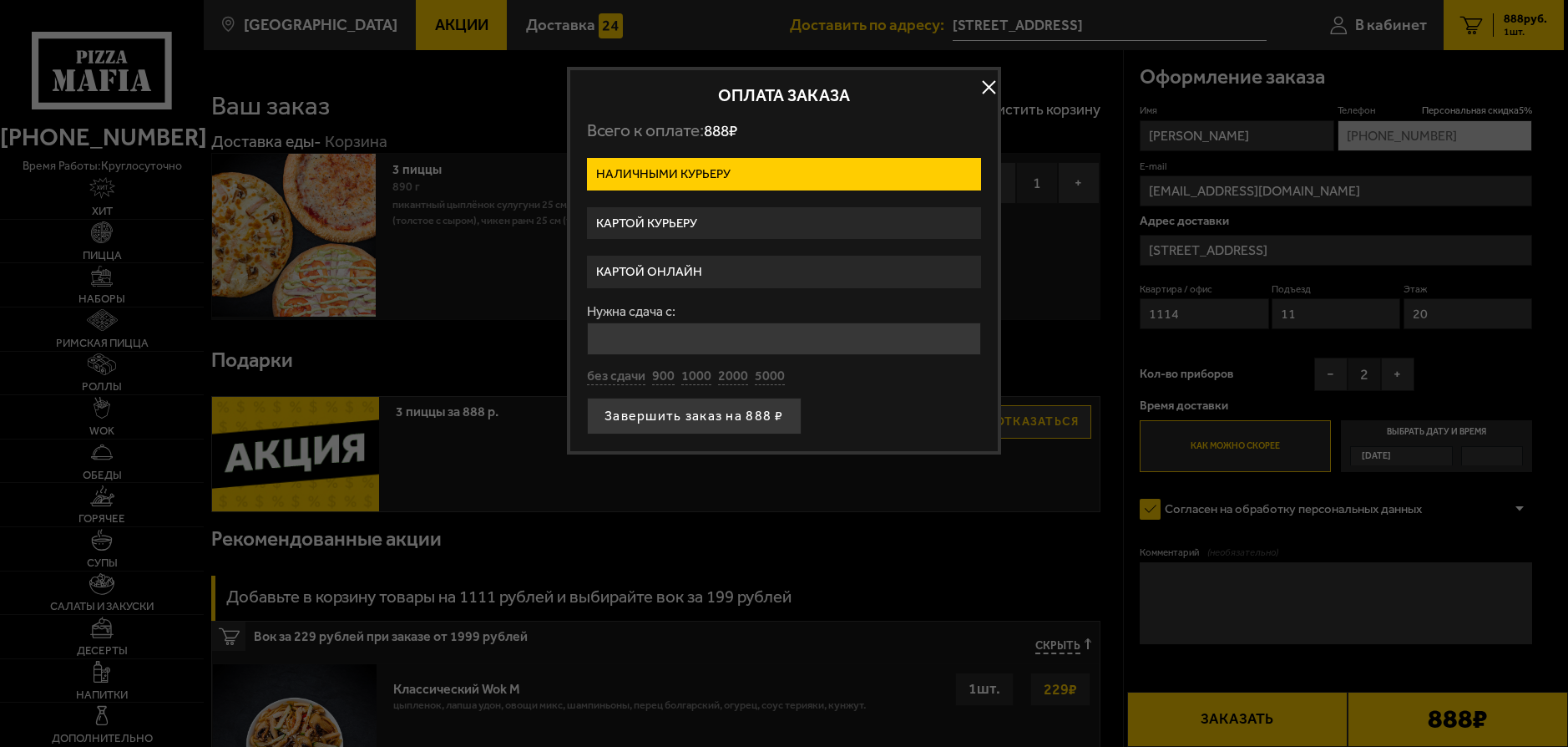
click at [744, 273] on label "Картой онлайн" at bounding box center [784, 272] width 394 height 33
click at [0, 0] on input "Картой онлайн" at bounding box center [0, 0] width 0 height 0
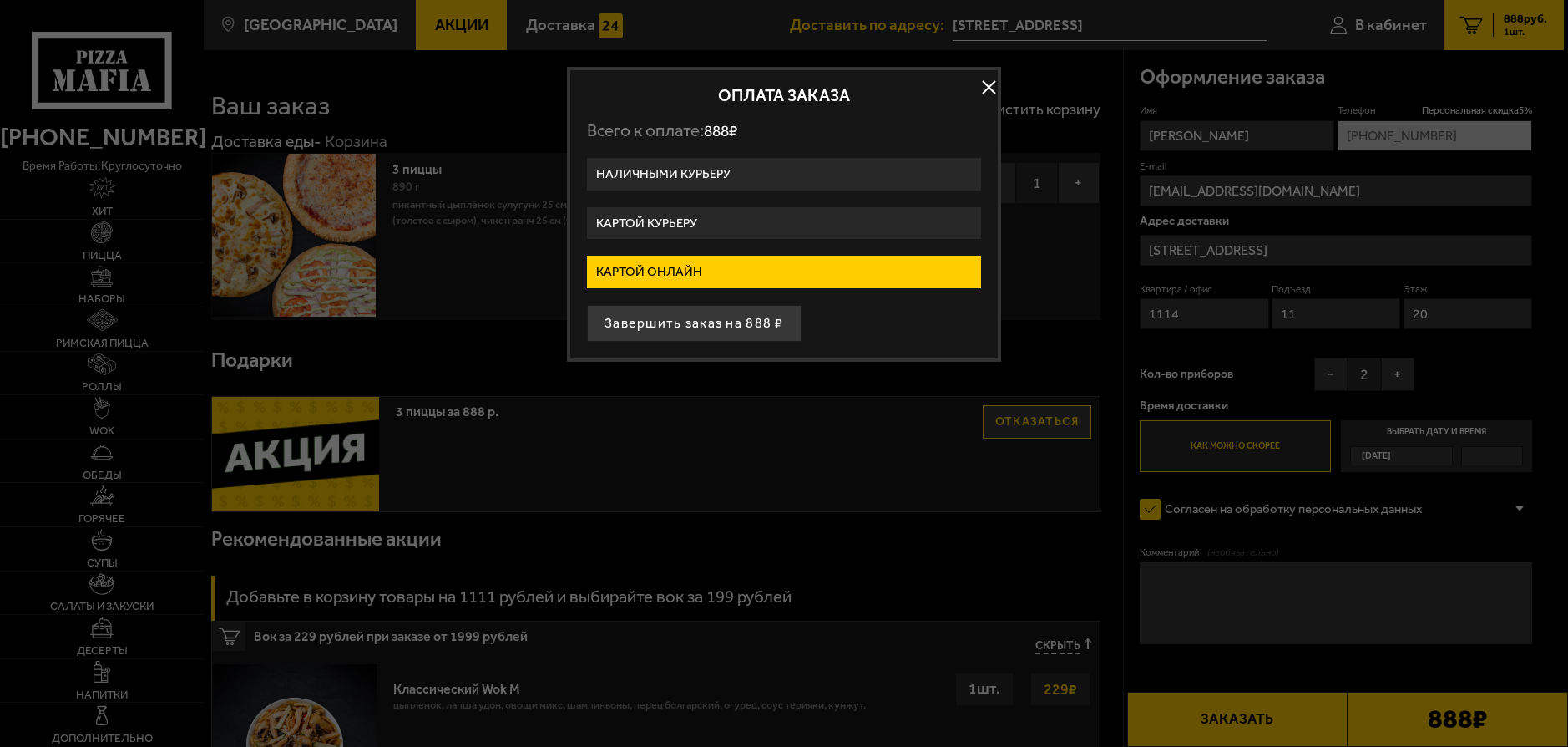
click at [764, 324] on button "Завершить заказ на 888 ₽" at bounding box center [695, 324] width 214 height 37
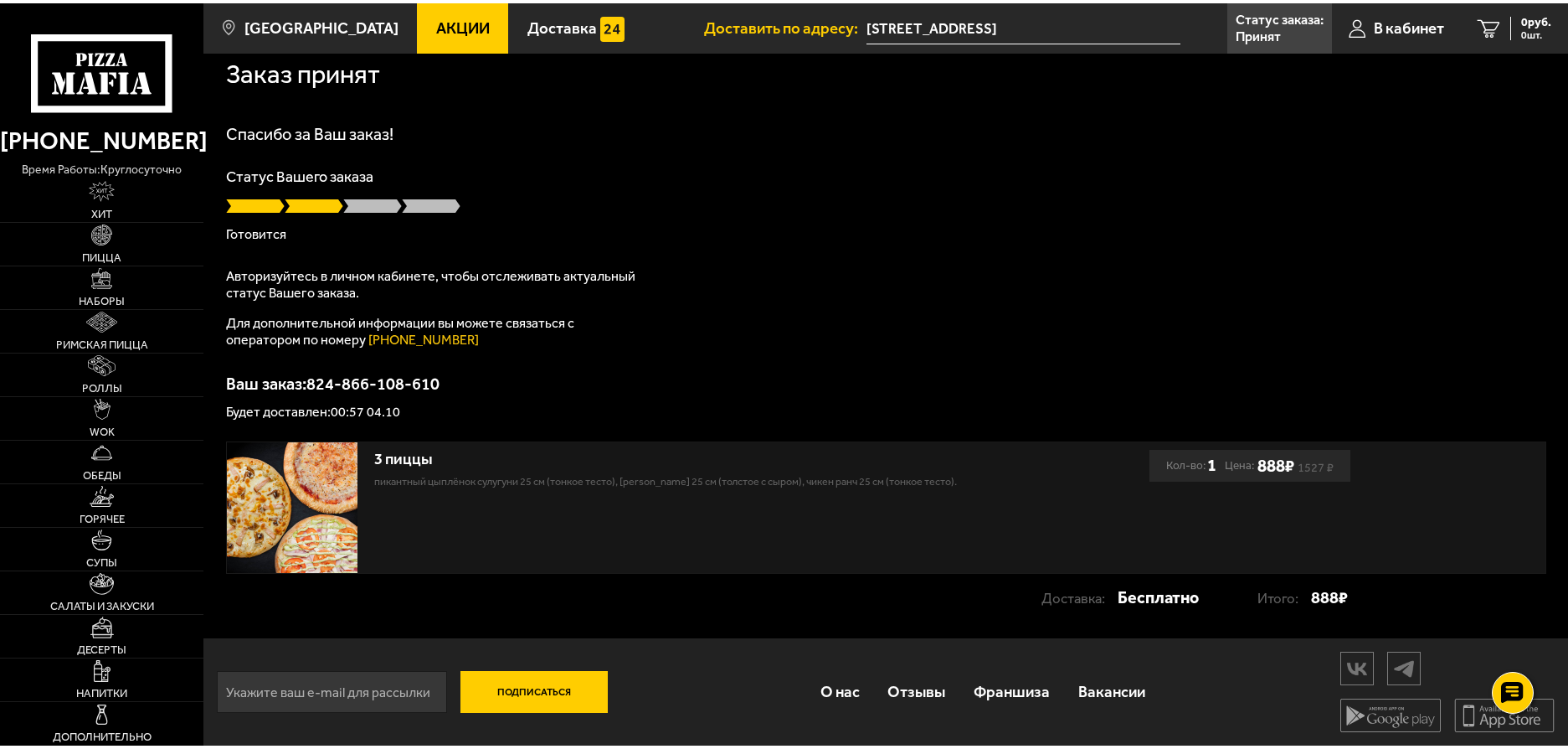
scroll to position [8, 0]
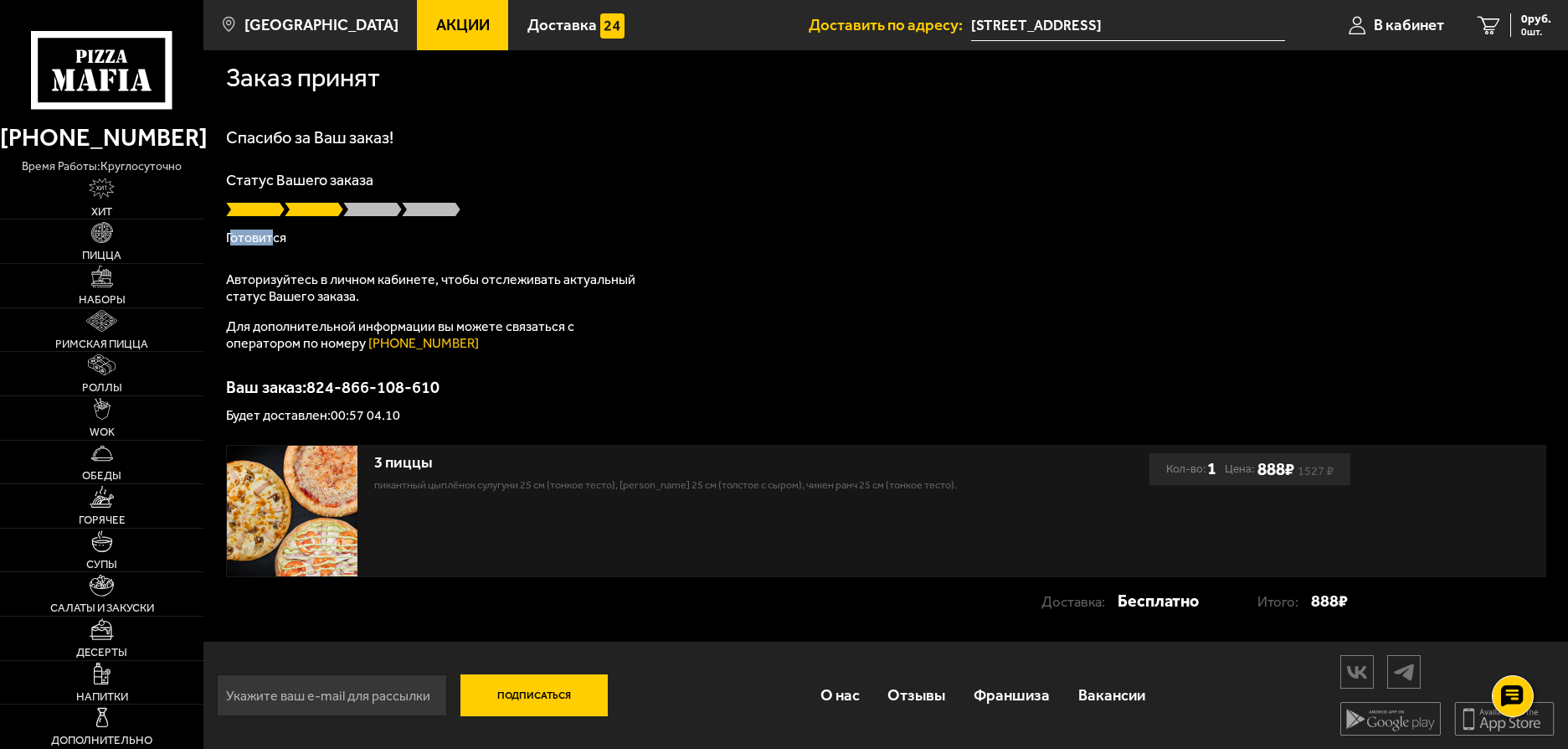
drag, startPoint x: 262, startPoint y: 240, endPoint x: 271, endPoint y: 240, distance: 9.0
click at [271, 240] on p "Готовится" at bounding box center [886, 237] width 1320 height 14
drag, startPoint x: 250, startPoint y: 171, endPoint x: 336, endPoint y: 171, distance: 86.0
click at [336, 171] on div "Спасибо за Ваш заказ! Статус Вашего заказа [PERSON_NAME] Авторизуйтесь в личном…" at bounding box center [886, 275] width 1320 height 293
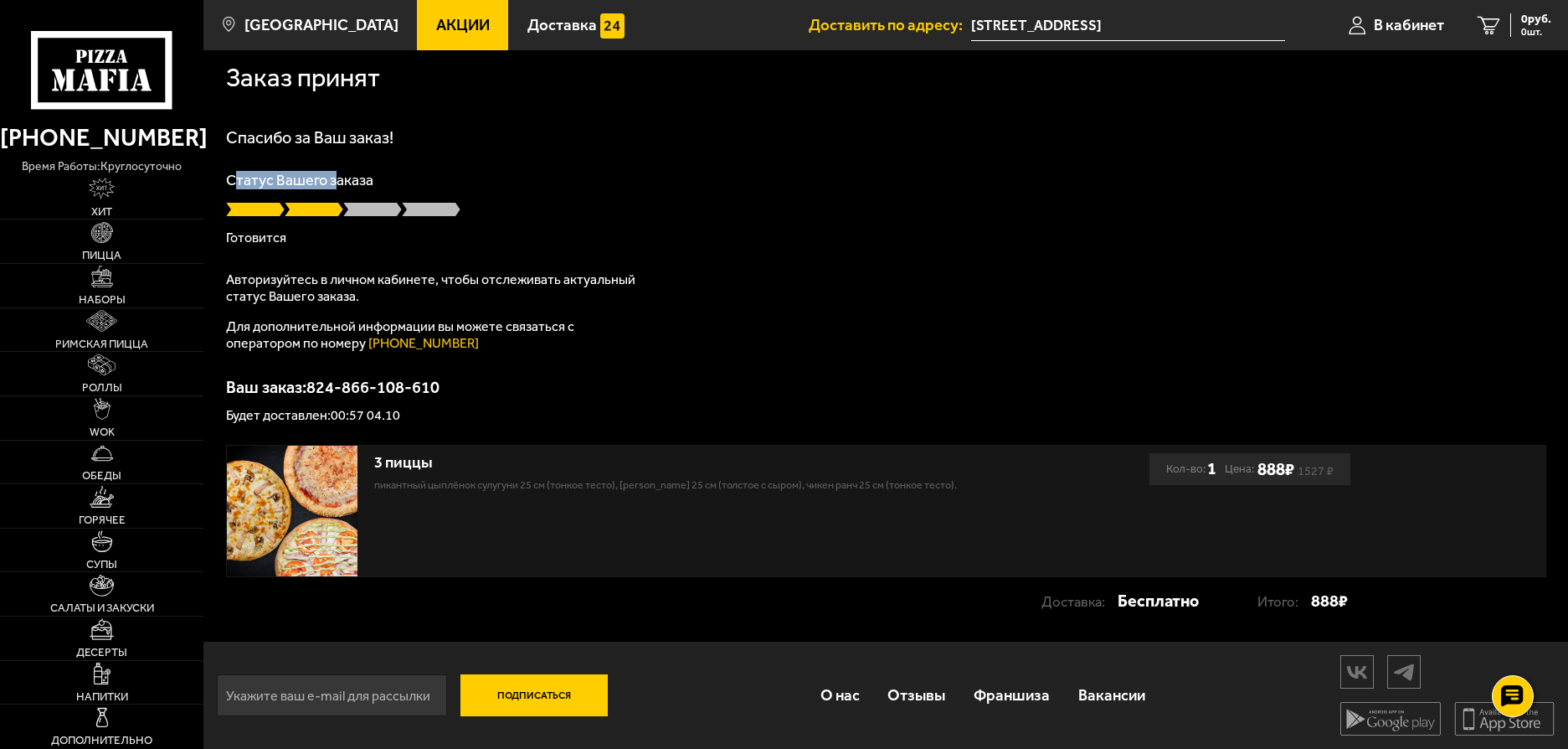
click at [336, 173] on p "Статус Вашего заказа" at bounding box center [886, 180] width 1320 height 15
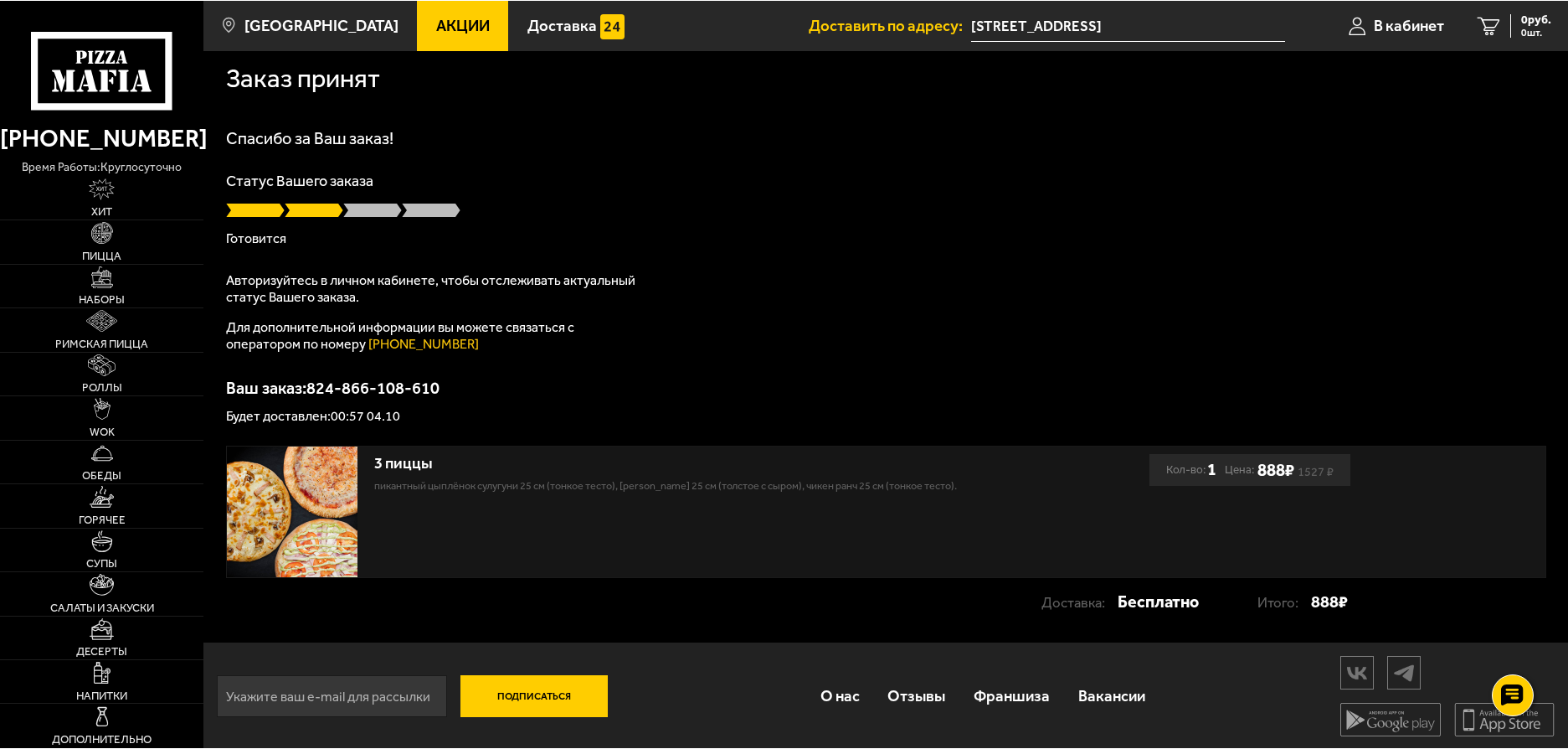
scroll to position [0, 0]
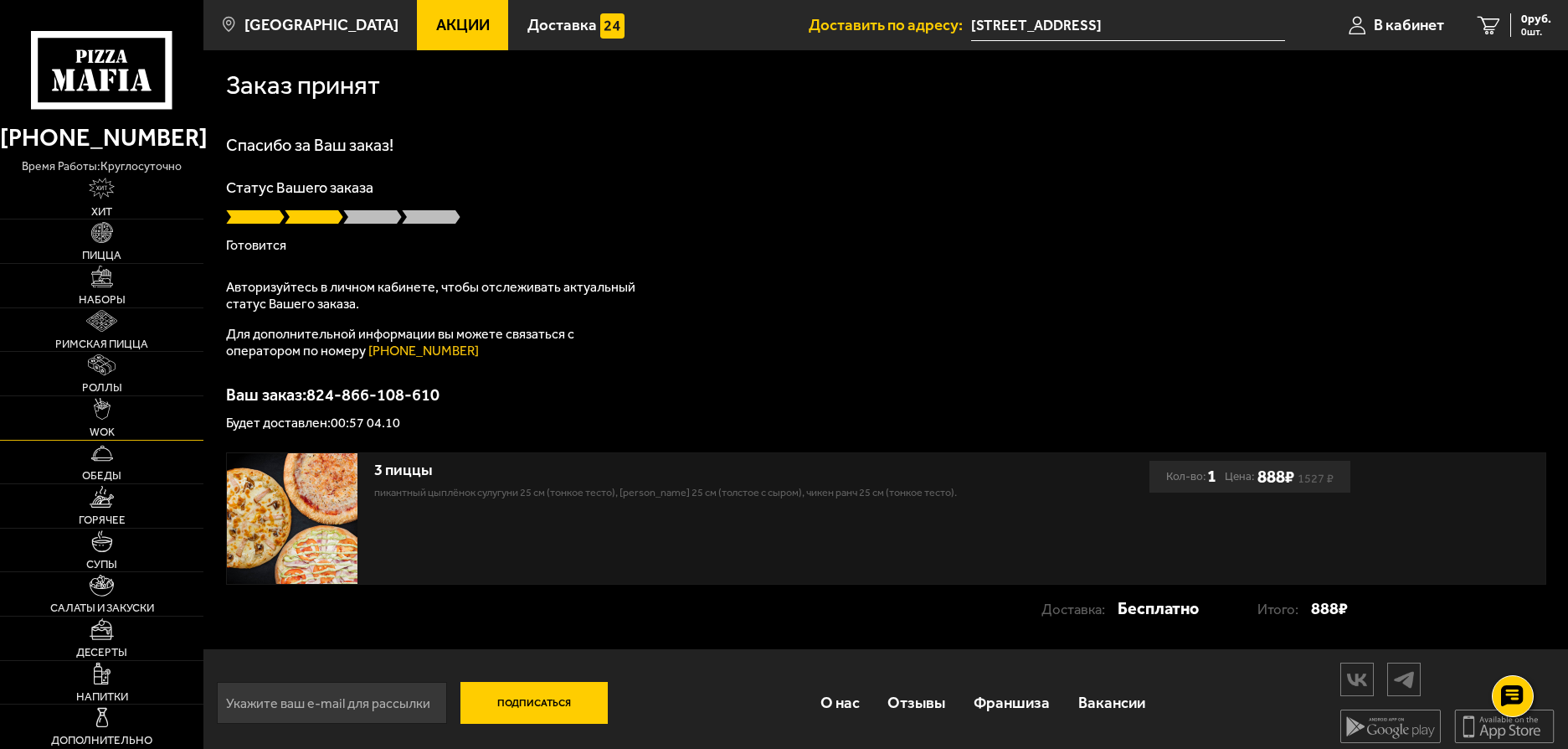
click at [32, 422] on link "WOK" at bounding box center [101, 417] width 203 height 43
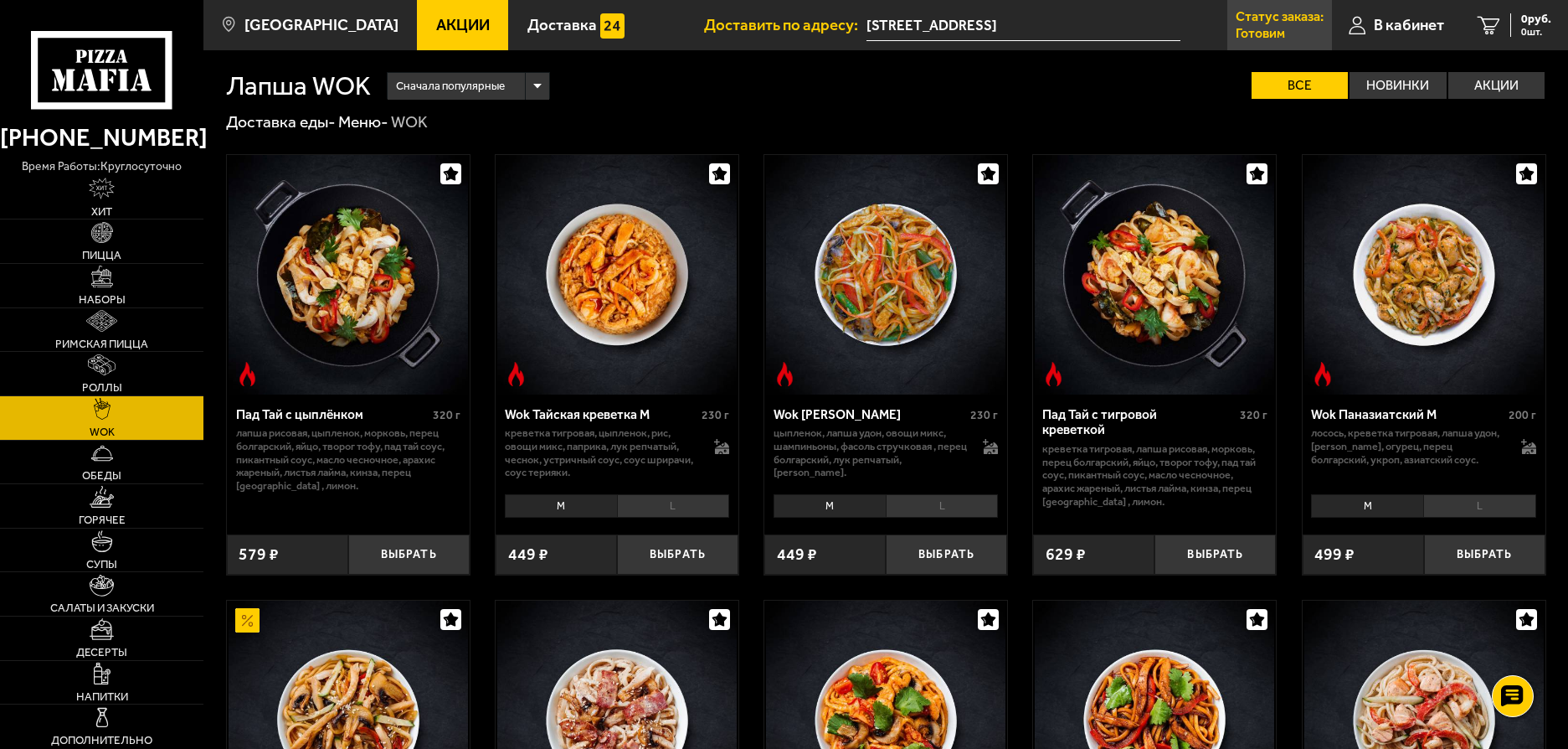
click at [1269, 33] on p "Готовим" at bounding box center [1260, 33] width 50 height 14
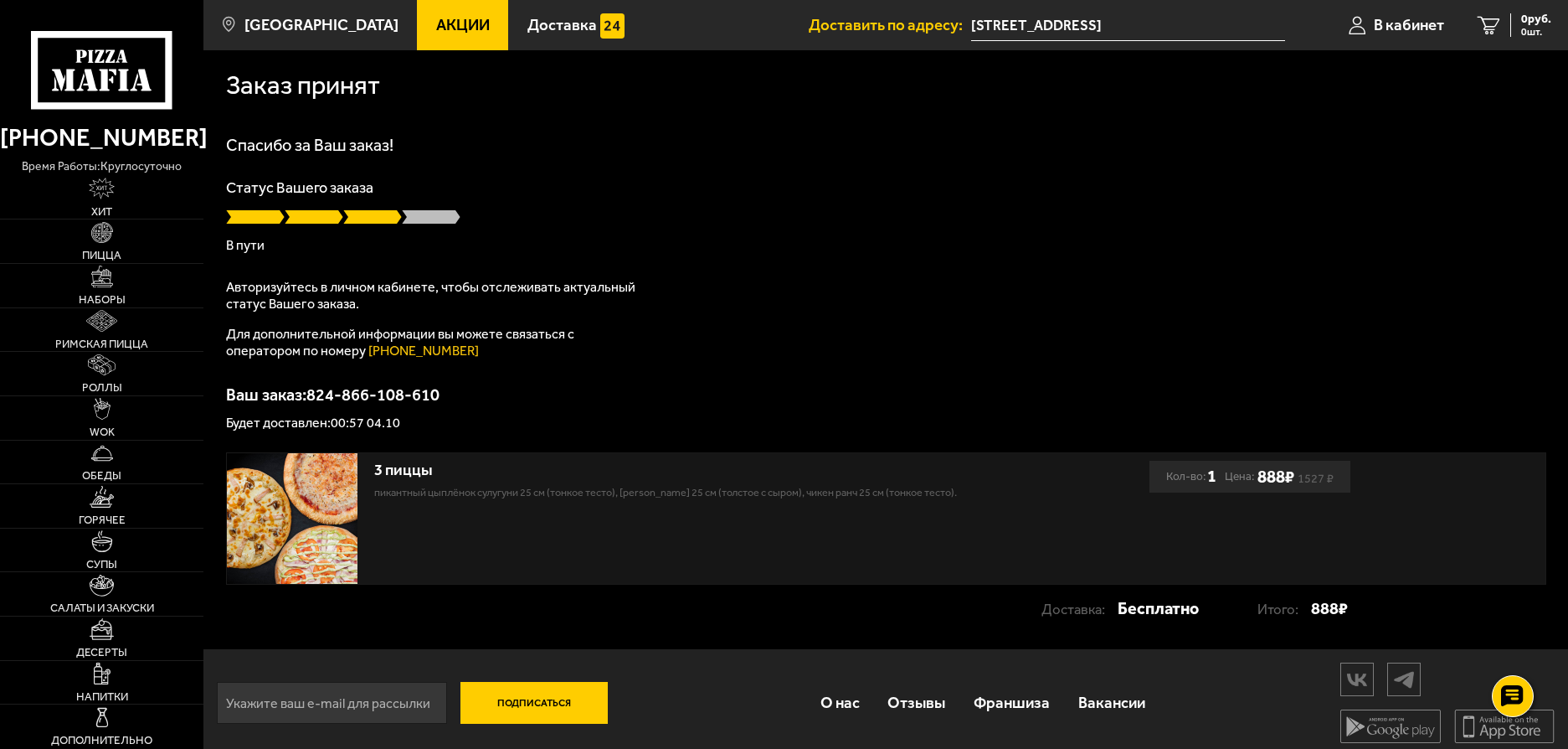
drag, startPoint x: 539, startPoint y: 335, endPoint x: 626, endPoint y: 353, distance: 88.8
click at [626, 353] on p "Для дополнительной информации вы можете связаться с оператором по номеру (812) …" at bounding box center [435, 342] width 419 height 33
click at [404, 422] on p "Будет доставлен: 00:57 04.10" at bounding box center [886, 423] width 1320 height 14
drag, startPoint x: 332, startPoint y: 423, endPoint x: 454, endPoint y: 422, distance: 122.0
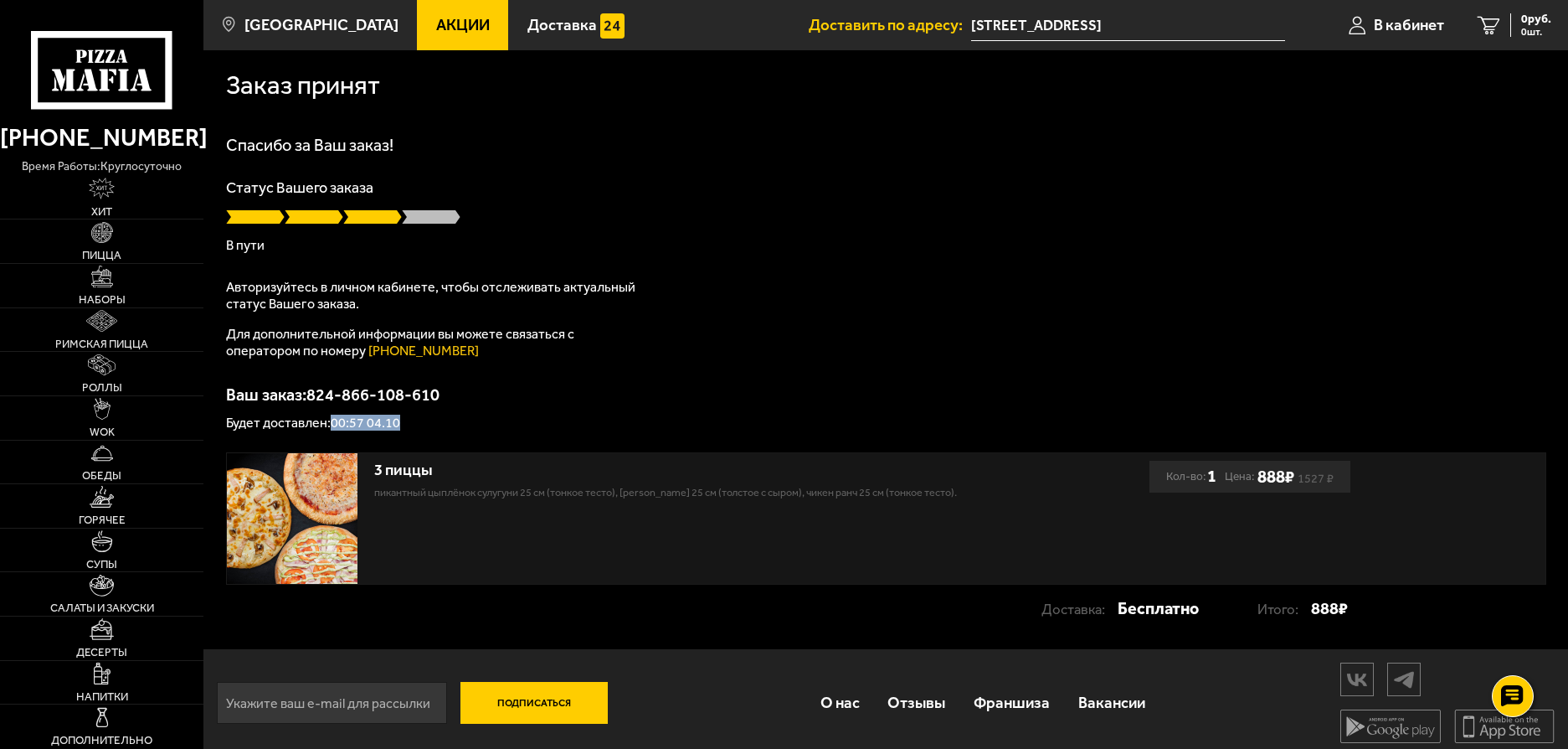
click at [454, 422] on p "Будет доставлен: 00:57 04.10" at bounding box center [886, 423] width 1320 height 14
click at [454, 421] on p "Будет доставлен: 00:57 04.10" at bounding box center [886, 423] width 1320 height 14
click at [227, 242] on p "В пути" at bounding box center [886, 245] width 1320 height 14
